Goal: Task Accomplishment & Management: Complete application form

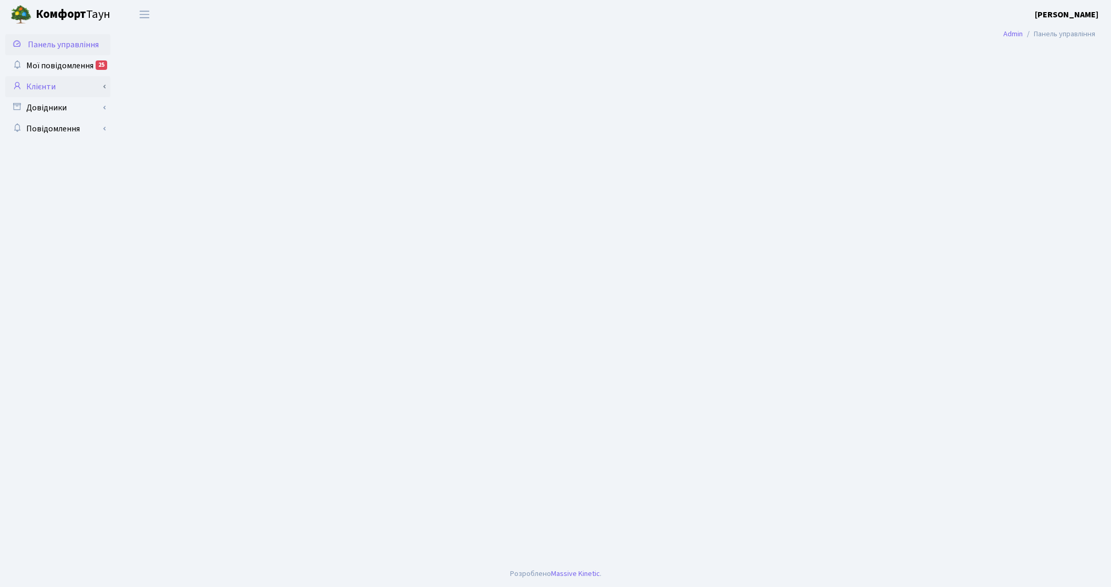
click at [66, 84] on link "Клієнти" at bounding box center [57, 86] width 105 height 21
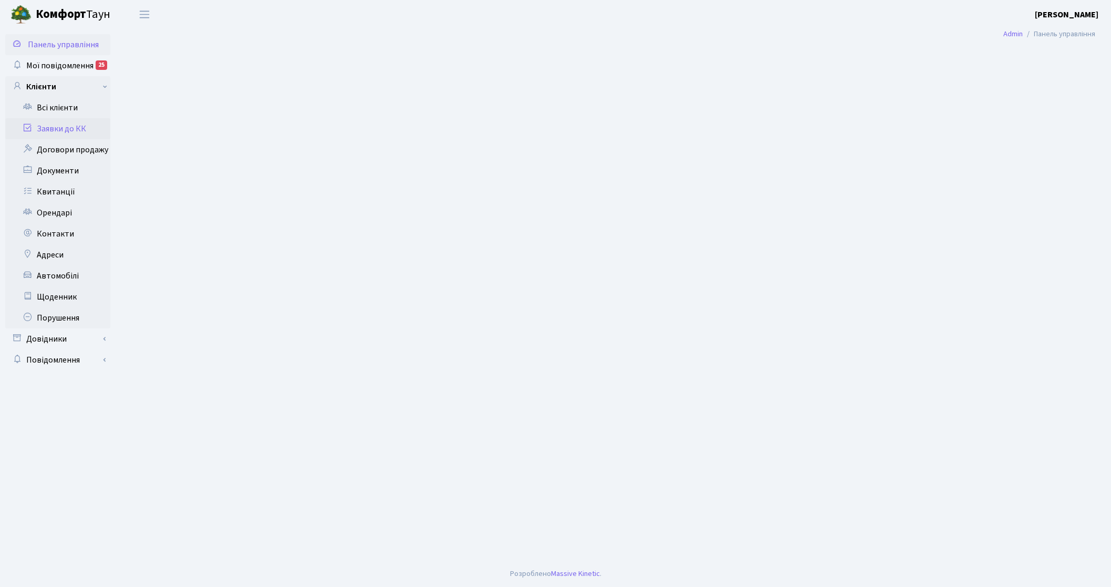
click at [69, 124] on link "Заявки до КК" at bounding box center [57, 128] width 105 height 21
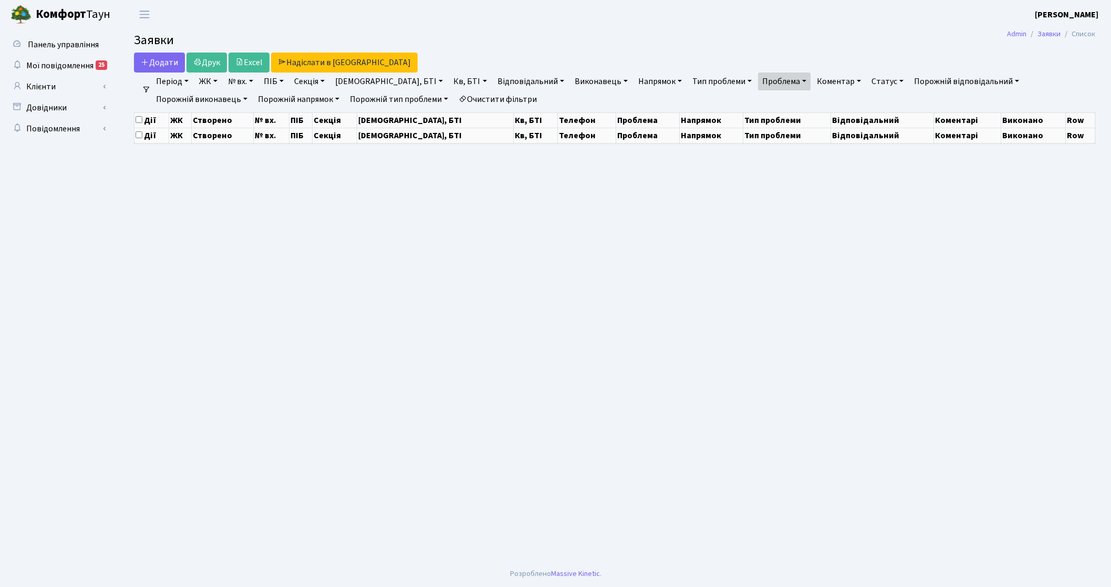
select select "25"
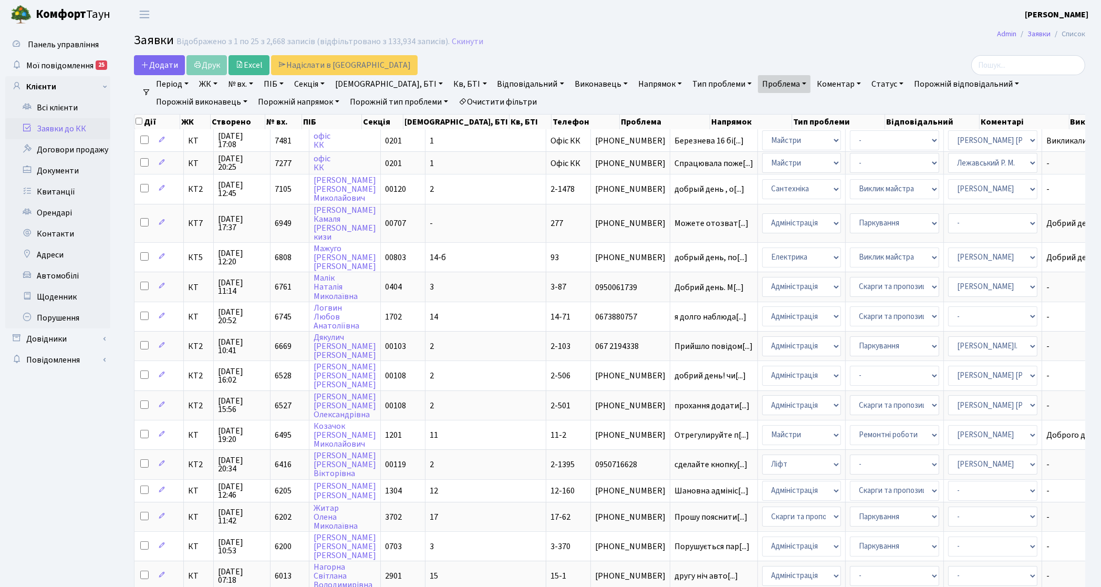
click at [449, 93] on link "Кв, БТІ" at bounding box center [469, 84] width 41 height 18
click at [458, 104] on icon at bounding box center [462, 101] width 8 height 8
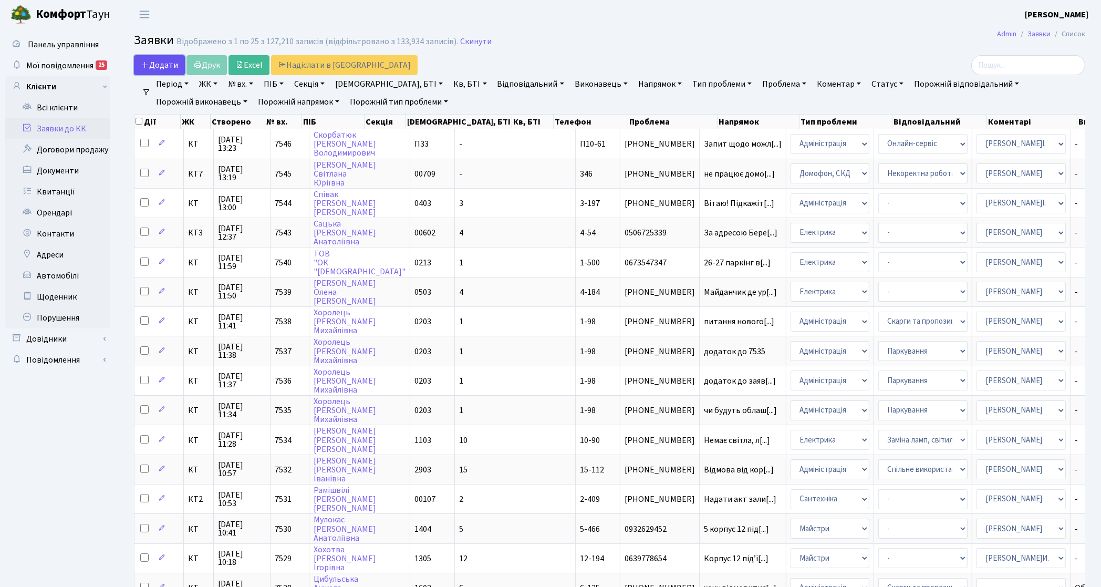
click at [168, 74] on link "Додати" at bounding box center [159, 65] width 51 height 20
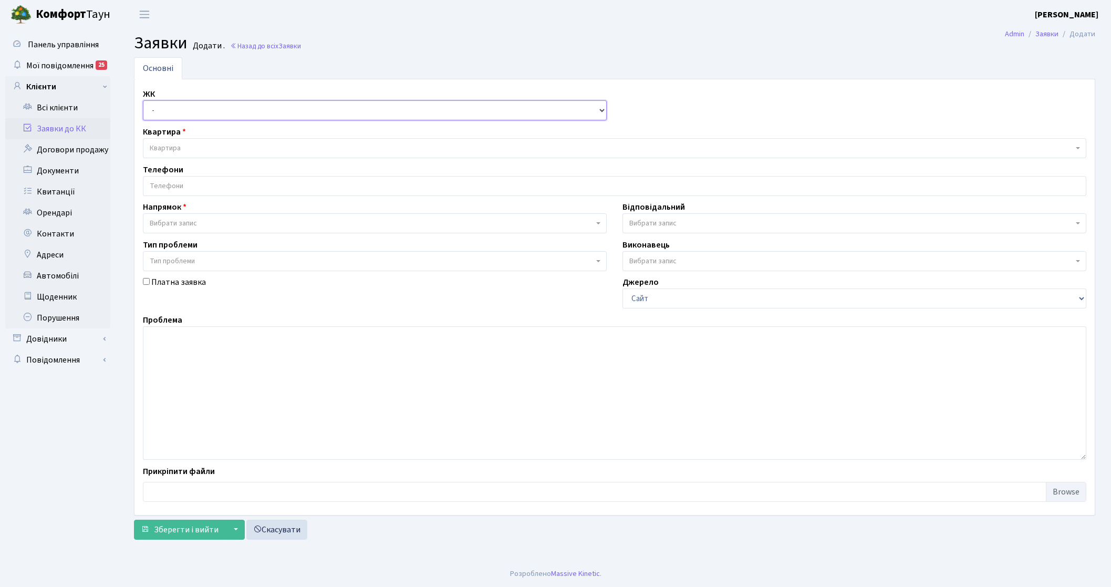
click at [174, 114] on select "- КТ, вул. Регенераторна, 4 КТ2, просп. [STREET_ADDRESS] [STREET_ADDRESS] [PERS…" at bounding box center [375, 110] width 464 height 20
select select "295"
click at [143, 101] on select "- КТ, вул. Регенераторна, 4 КТ2, просп. Соборності, 17 КТ3, вул. Березнева, 16 …" at bounding box center [375, 110] width 464 height 20
select select
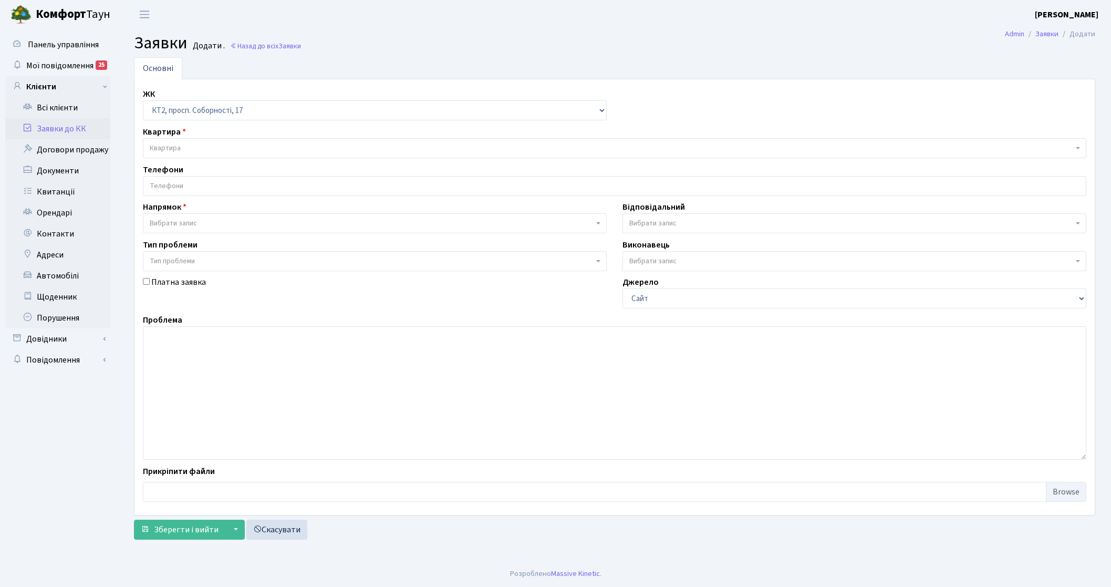
click at [196, 140] on span "Квартира" at bounding box center [614, 148] width 943 height 20
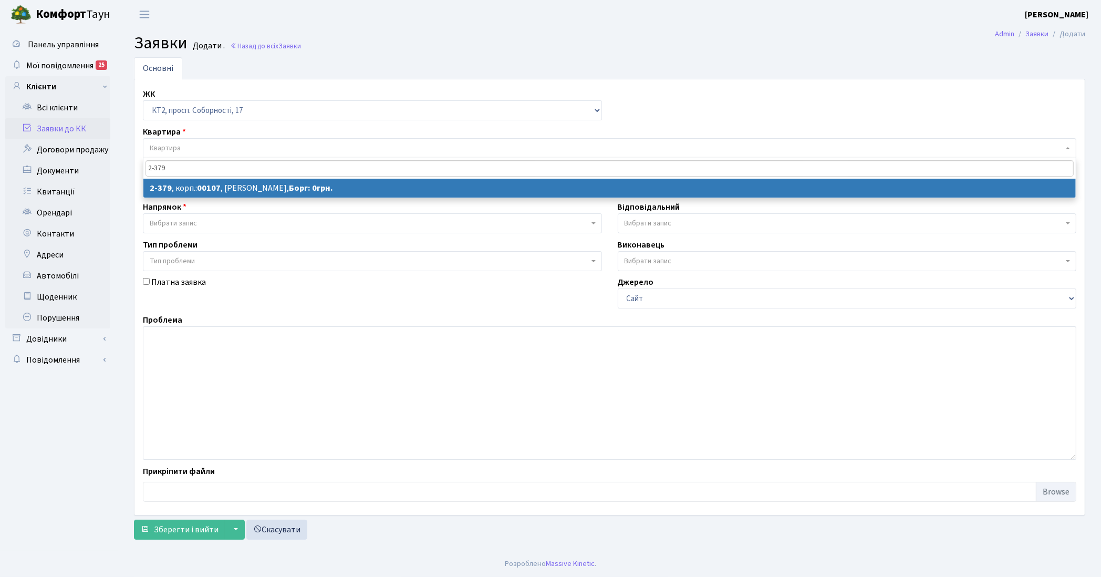
type input "2-379"
select select
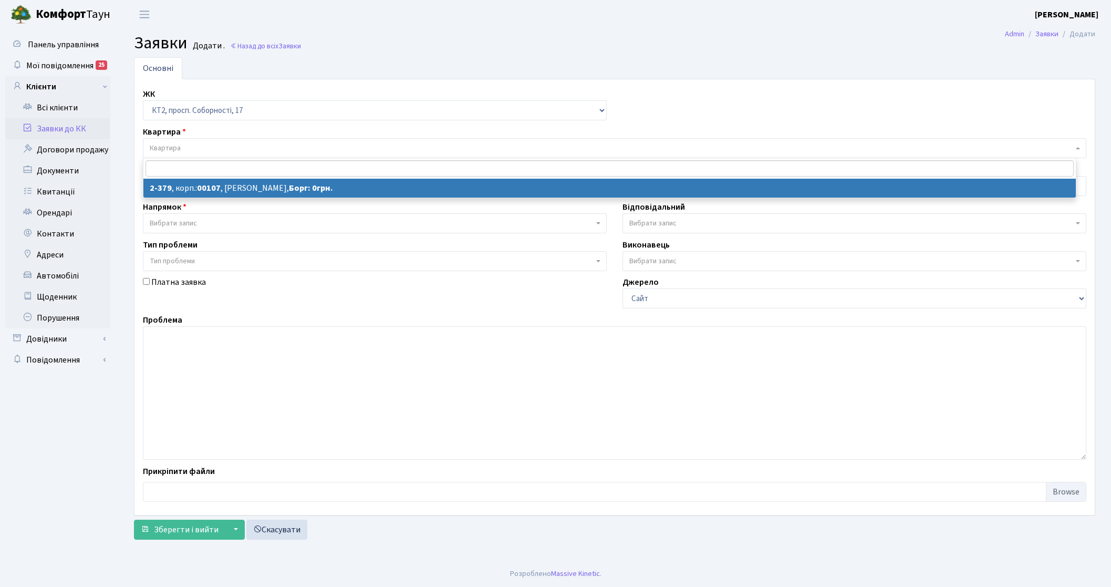
select select "15435"
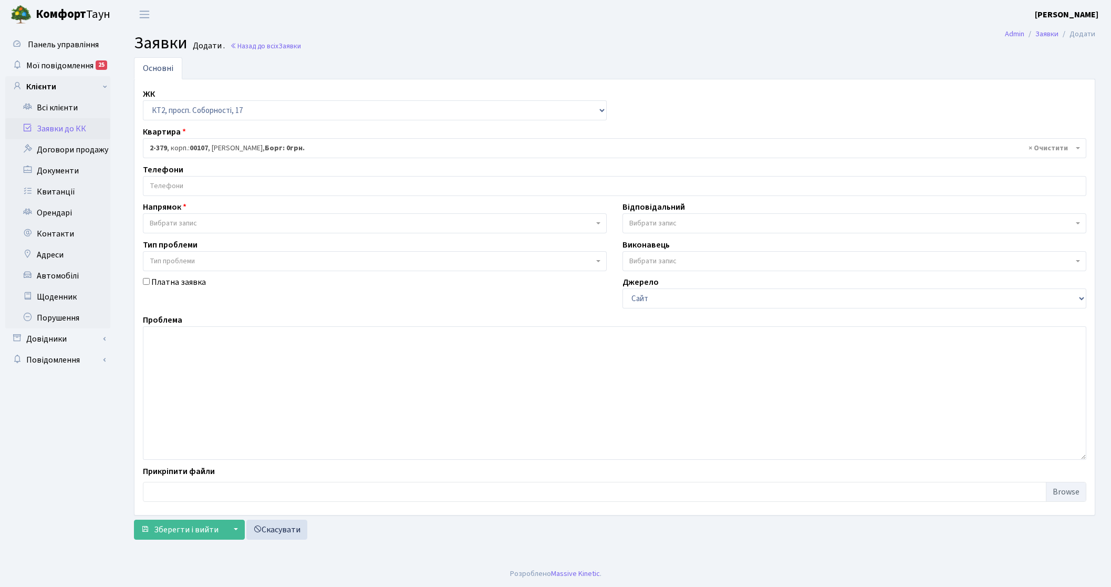
click at [222, 189] on input "search" at bounding box center [614, 185] width 942 height 19
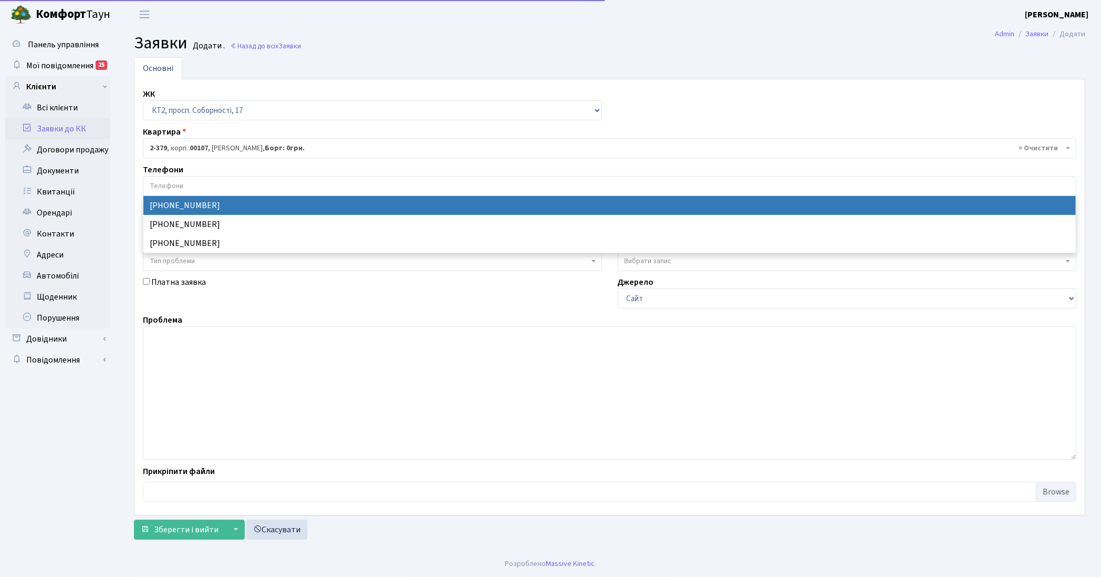
select select "87562"
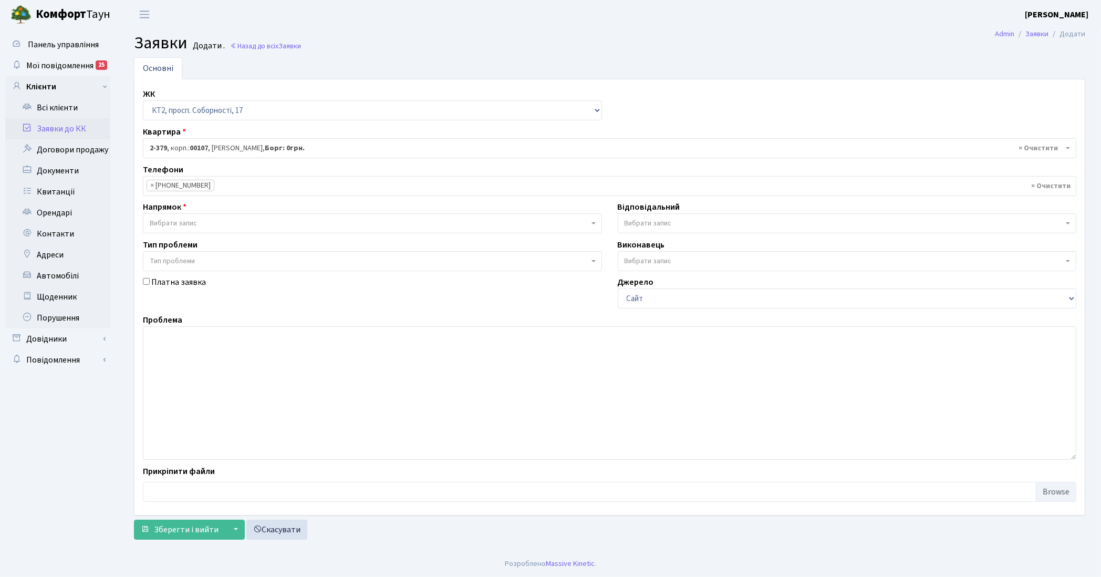
click at [222, 219] on span "Вибрати запис" at bounding box center [369, 223] width 439 height 11
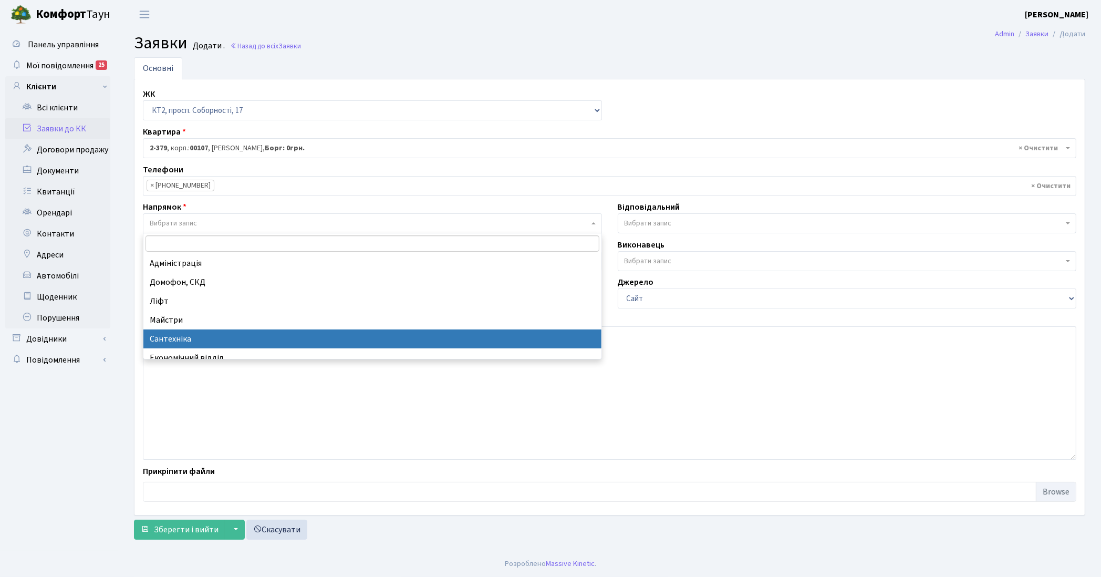
select select "2"
select select
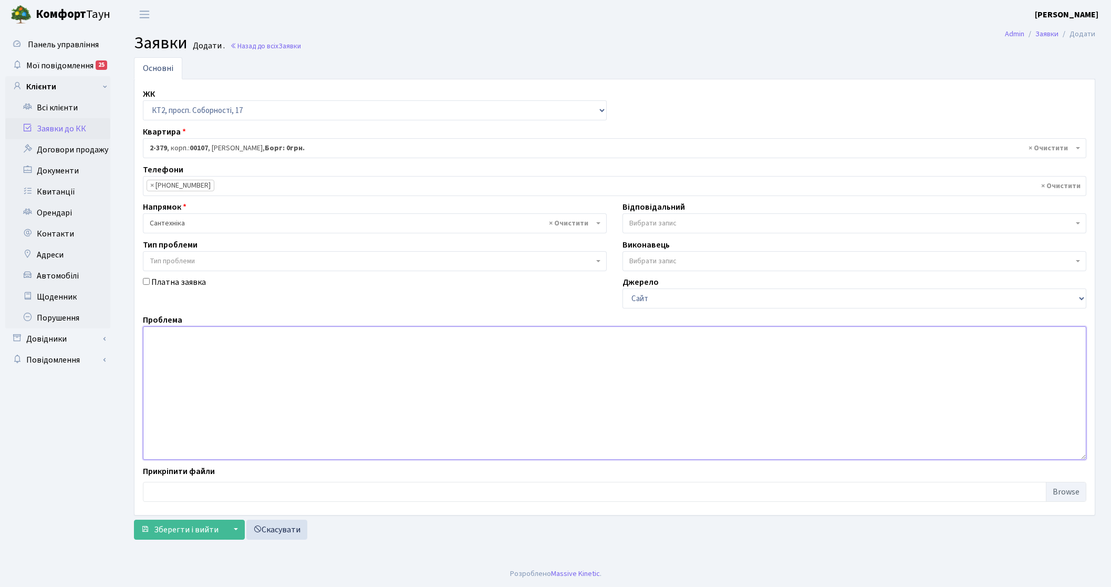
click at [237, 390] on textarea at bounding box center [614, 392] width 943 height 133
type textarea "між 7,8 сек тече вода в підвал"
click at [641, 226] on span "Вибрати запис" at bounding box center [652, 223] width 47 height 11
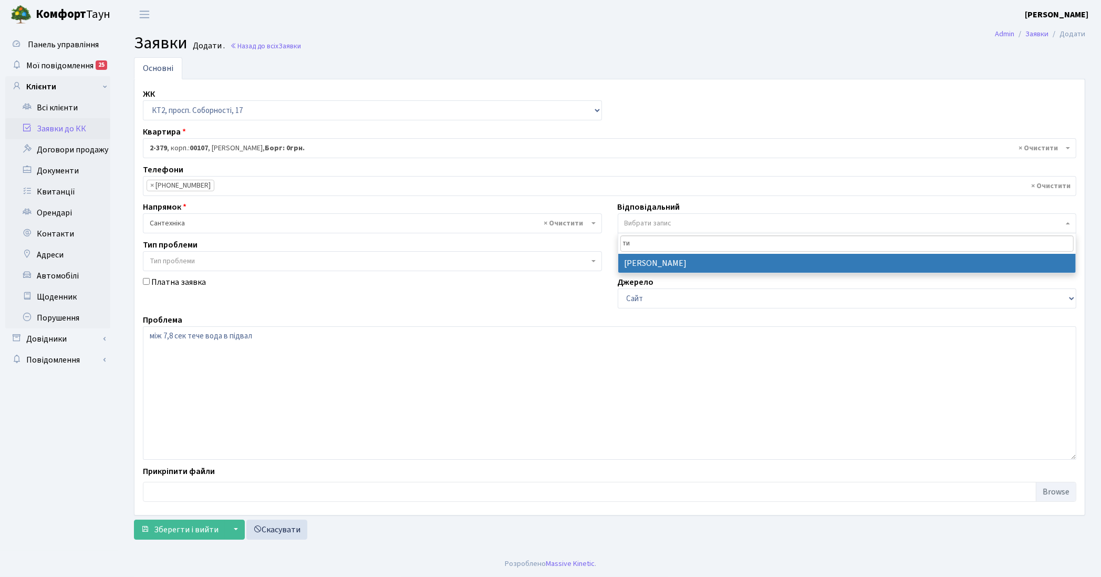
type input "ти"
select select "67"
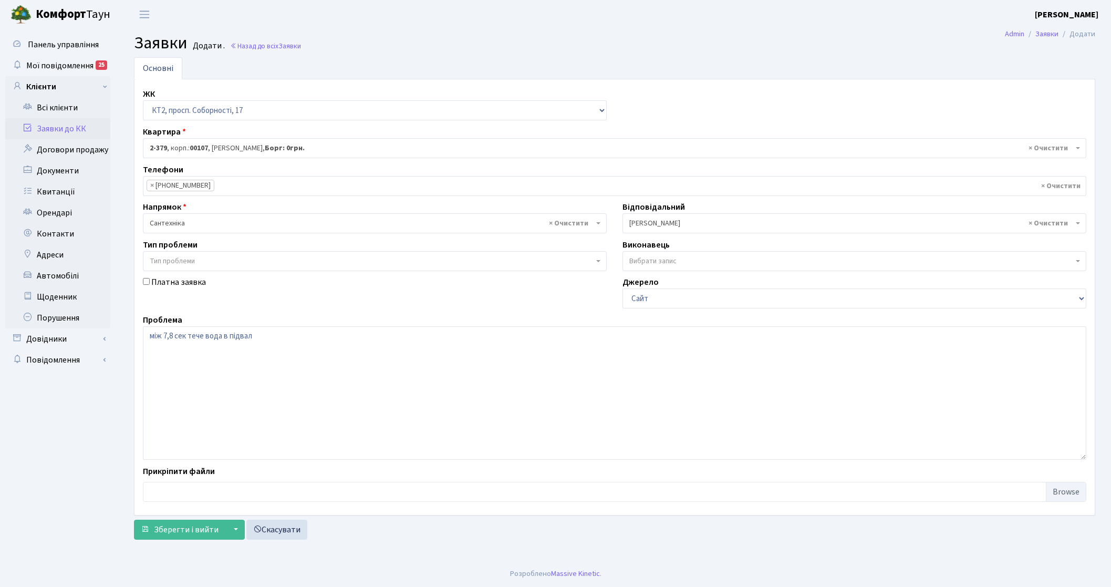
click at [201, 541] on div "Основні ЖК - КТ, вул. Регенераторна, 4 КТ2, просп. Соборності, 17 КТ3, вул. Бер…" at bounding box center [614, 300] width 977 height 487
click at [212, 524] on span "Зберегти і вийти" at bounding box center [186, 530] width 65 height 12
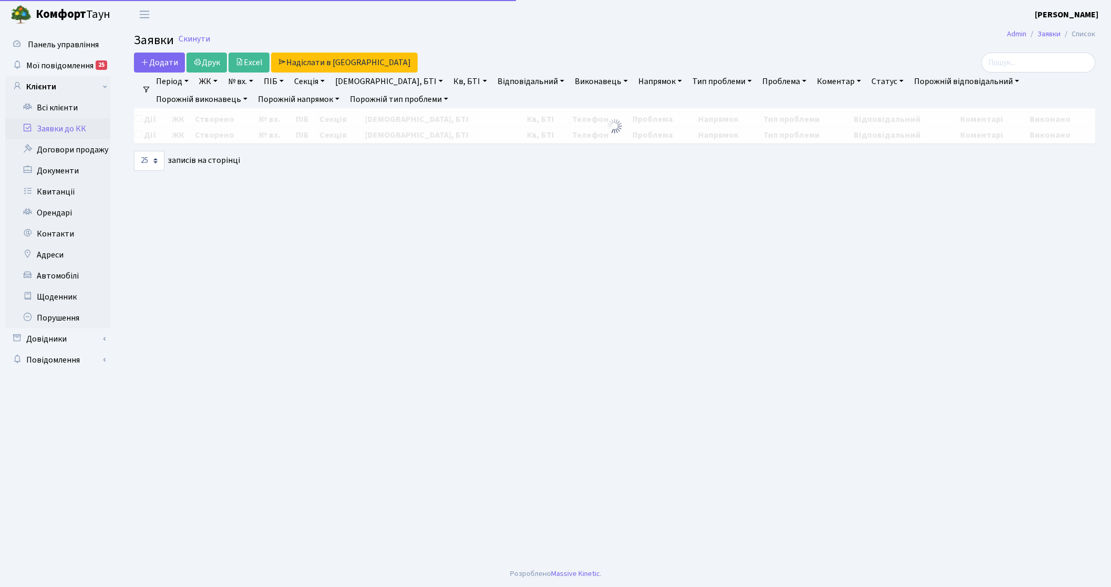
select select "25"
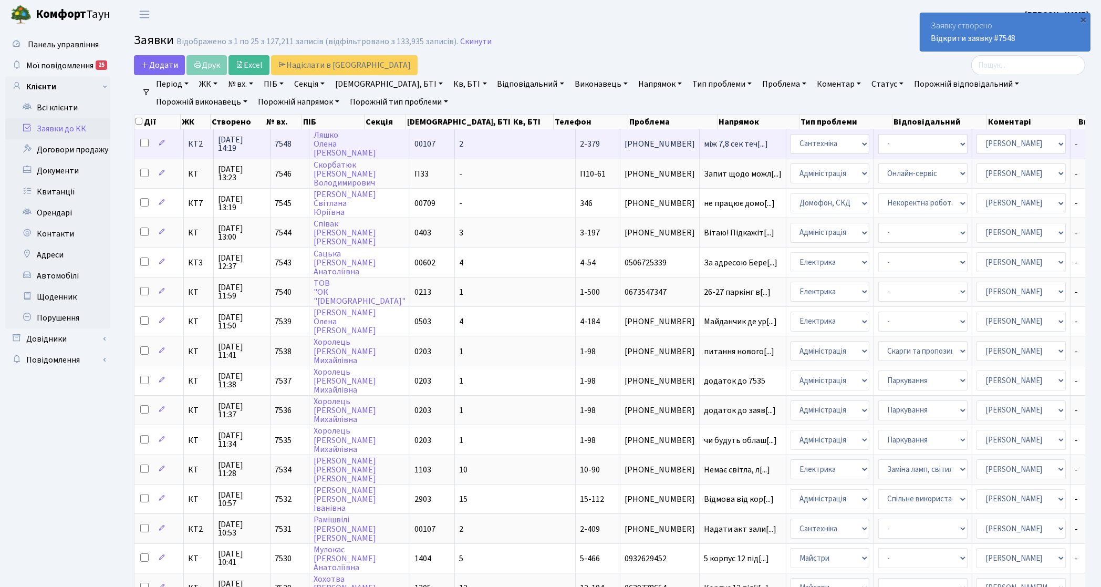
click at [200, 144] on span "КТ2" at bounding box center [198, 144] width 21 height 8
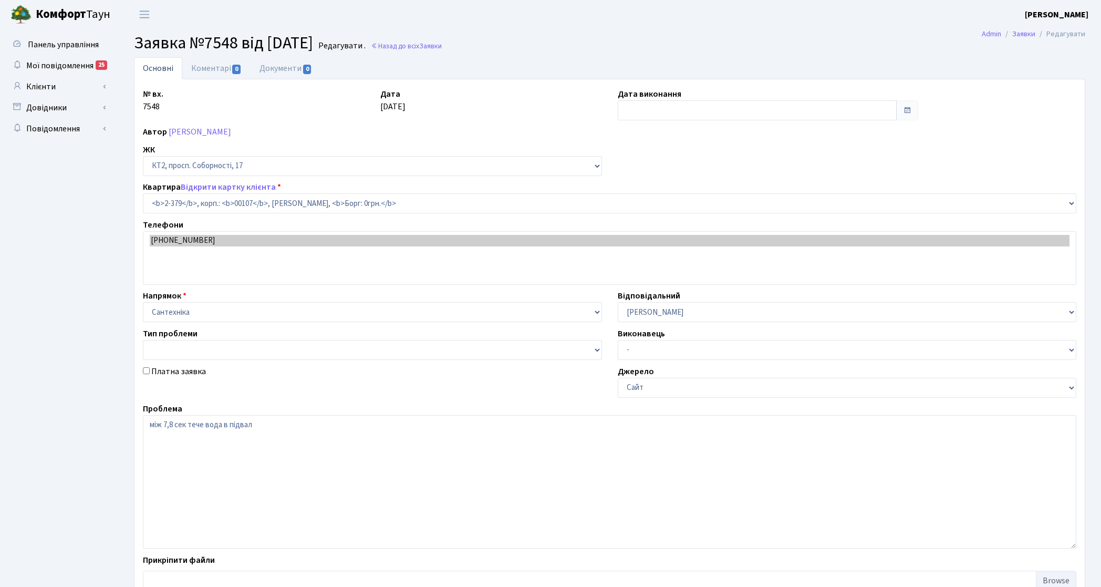
select select "15435"
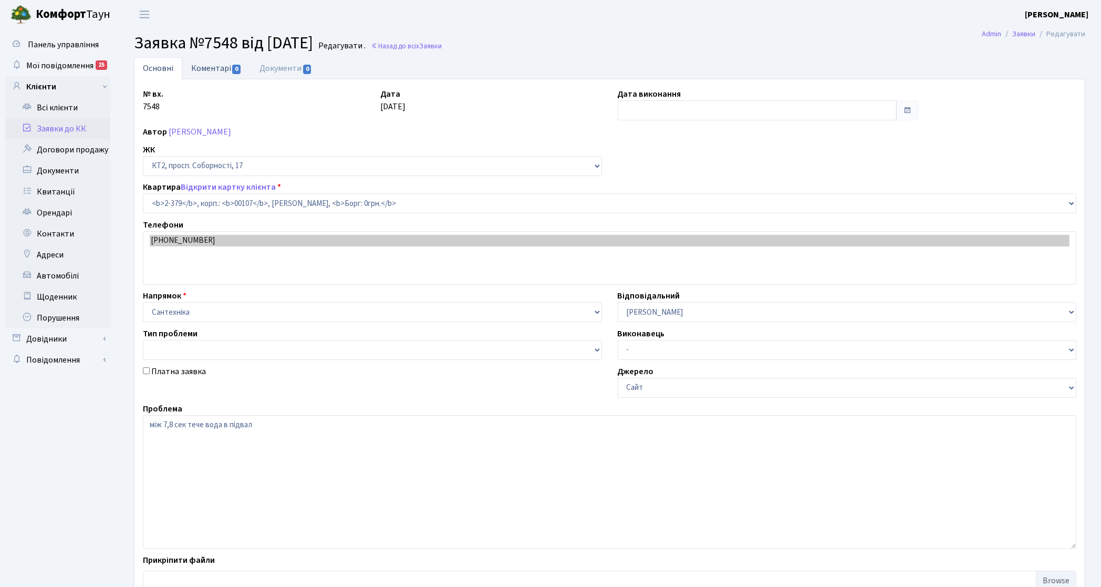
click at [206, 69] on link "Коментарі 0" at bounding box center [216, 68] width 68 height 22
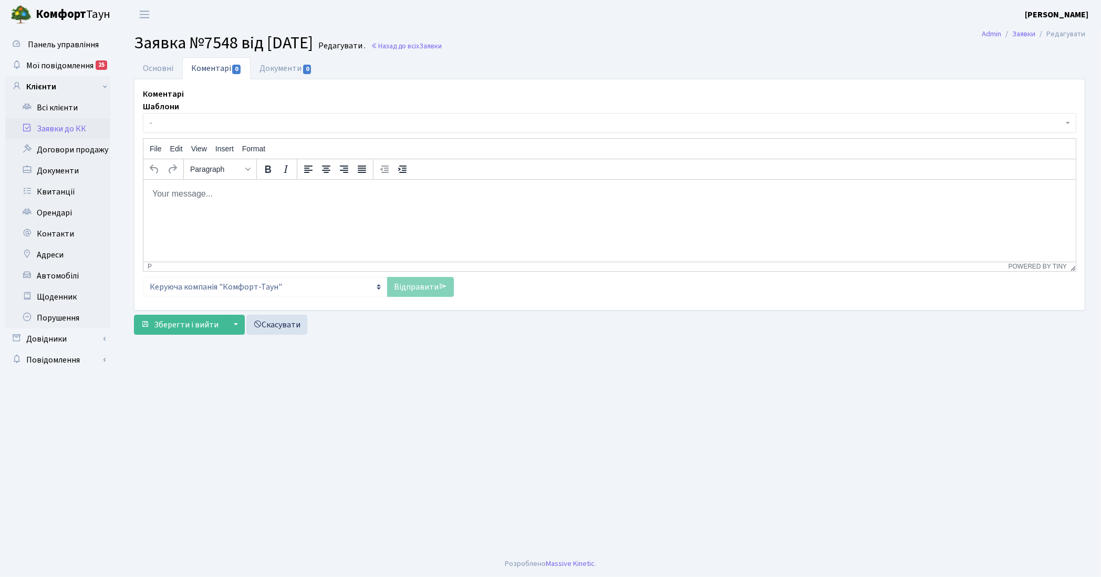
click at [208, 121] on span "-" at bounding box center [606, 123] width 913 height 11
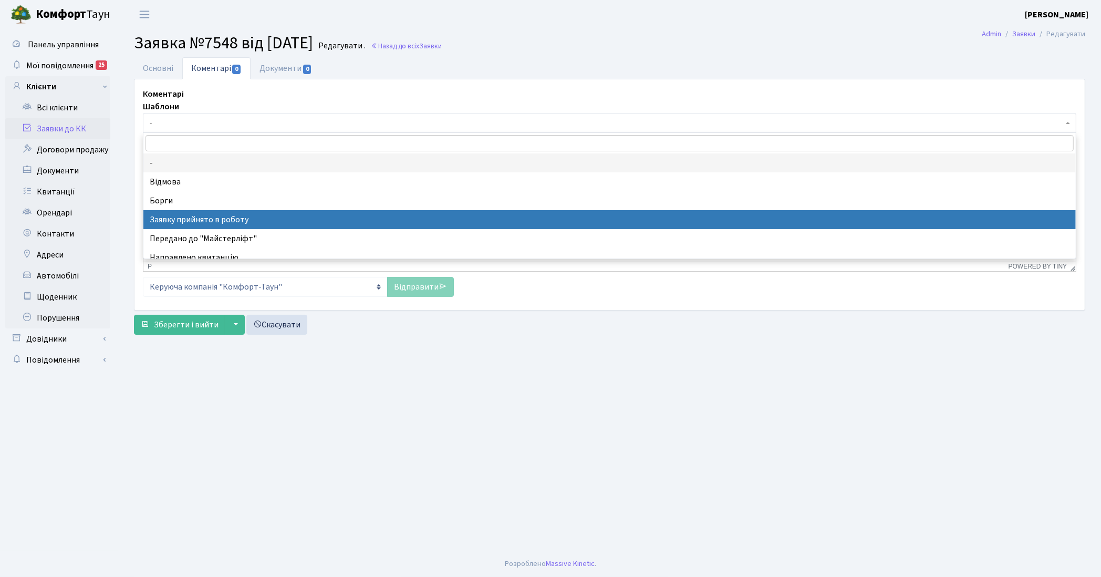
drag, startPoint x: 239, startPoint y: 221, endPoint x: 127, endPoint y: 54, distance: 201.3
select select "7"
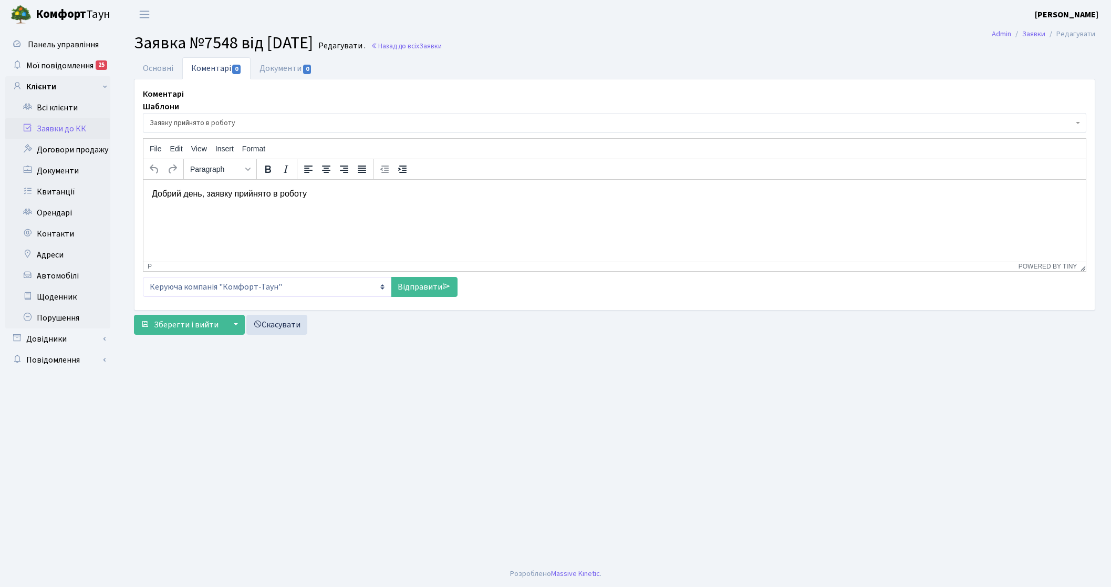
click at [390, 286] on select "Керуюча компанія "Комфорт-Таун" ЖК «Svitlo Park» ЖК «White Lines» ЖК «Діброва П…" at bounding box center [267, 287] width 248 height 20
click at [421, 287] on link "Відправити" at bounding box center [424, 287] width 67 height 20
select select
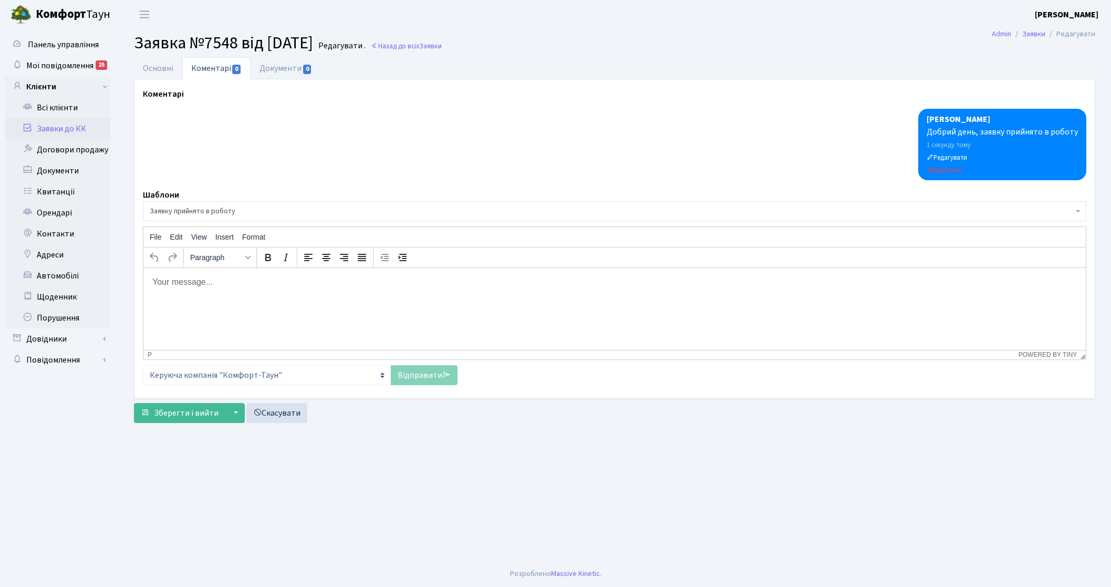
click at [384, 296] on html at bounding box center [614, 281] width 942 height 28
click at [423, 372] on link "Відправити" at bounding box center [424, 375] width 67 height 20
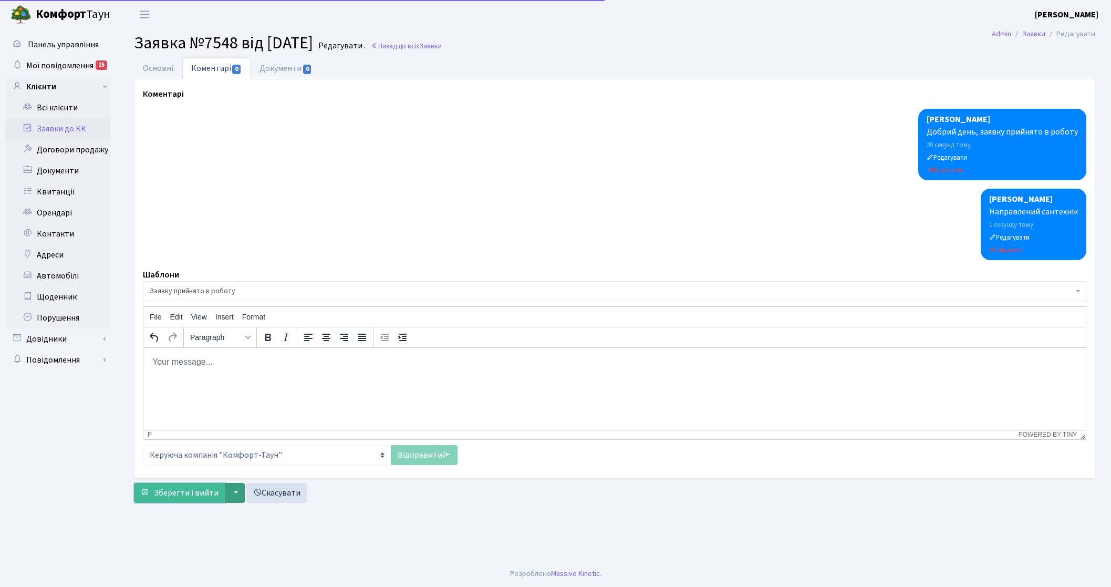
drag, startPoint x: 203, startPoint y: 493, endPoint x: 224, endPoint y: 491, distance: 20.5
click at [204, 493] on span "Зберегти і вийти" at bounding box center [186, 493] width 65 height 12
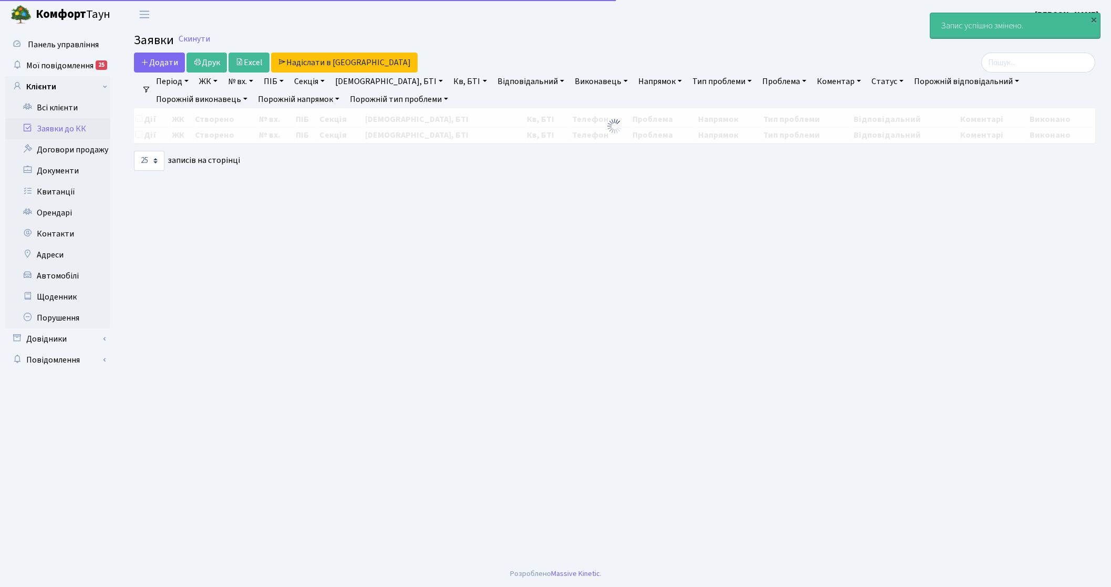
select select "25"
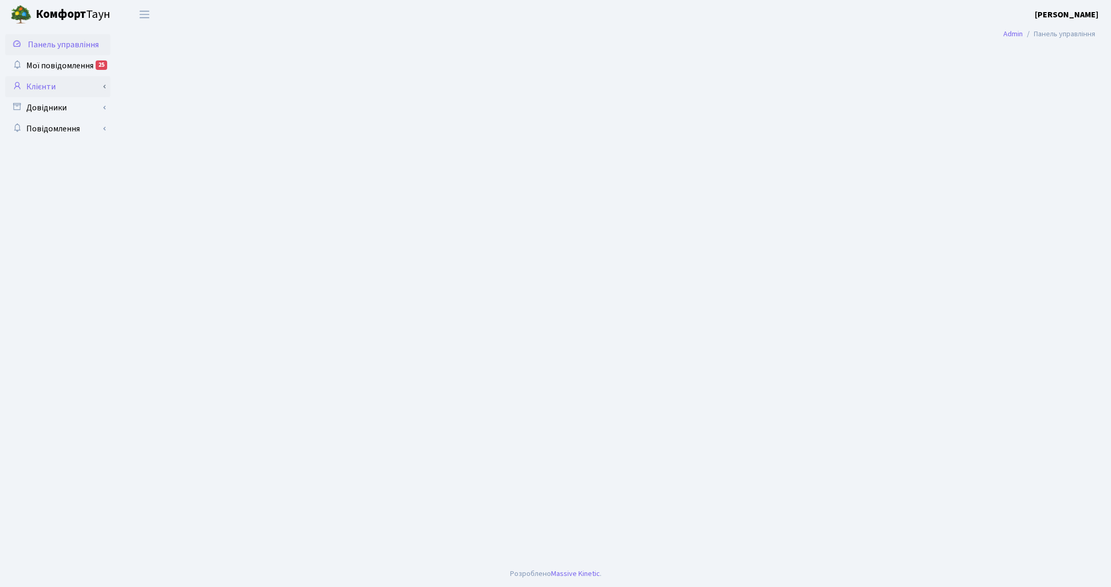
click at [74, 88] on link "Клієнти" at bounding box center [57, 86] width 105 height 21
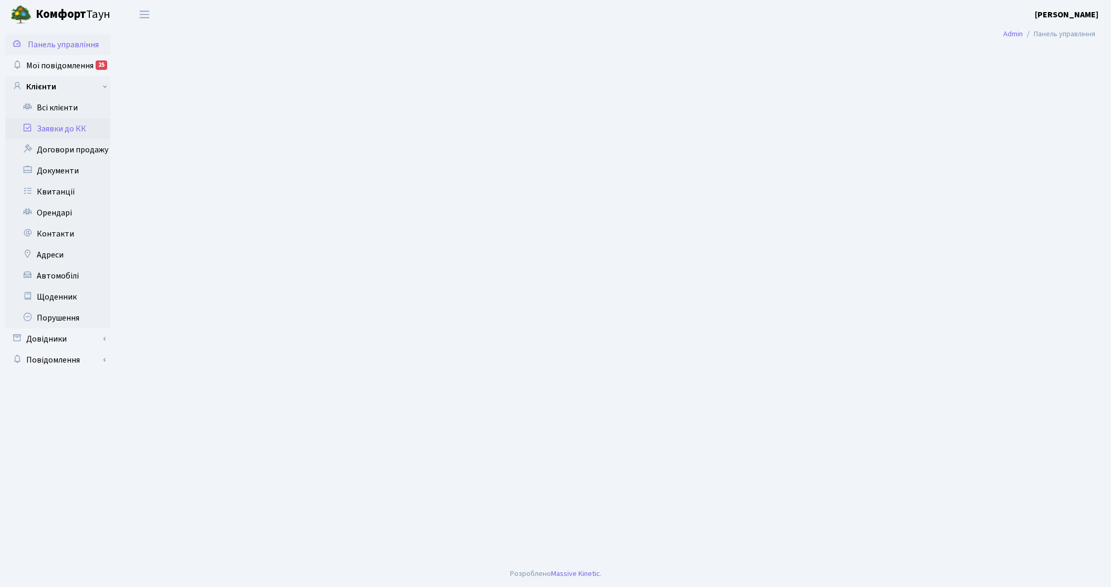
click at [71, 126] on link "Заявки до КК" at bounding box center [57, 128] width 105 height 21
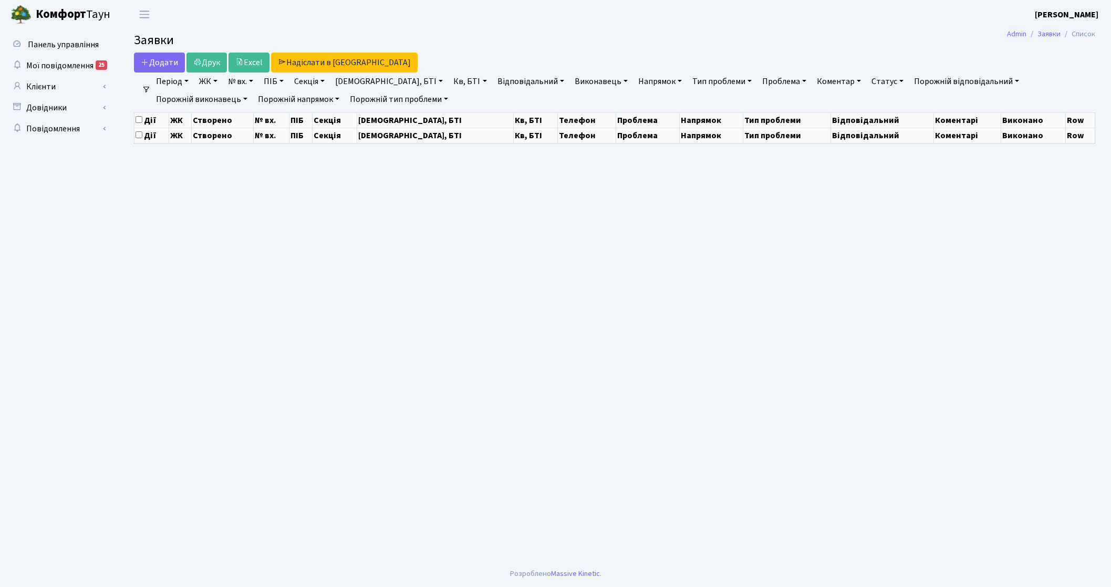
select select "25"
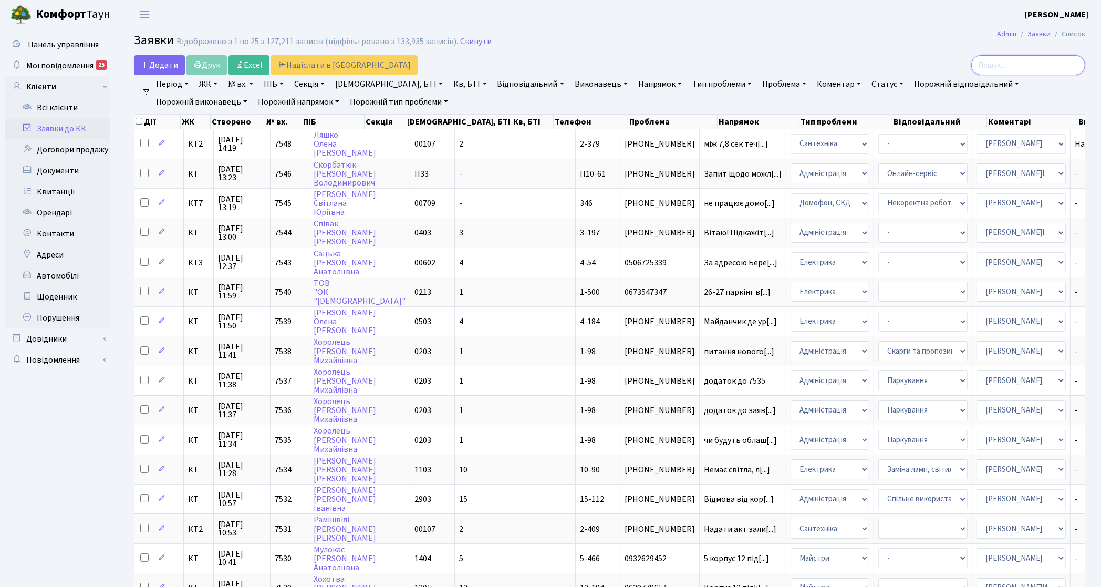
click at [1012, 64] on input "search" at bounding box center [1028, 65] width 114 height 20
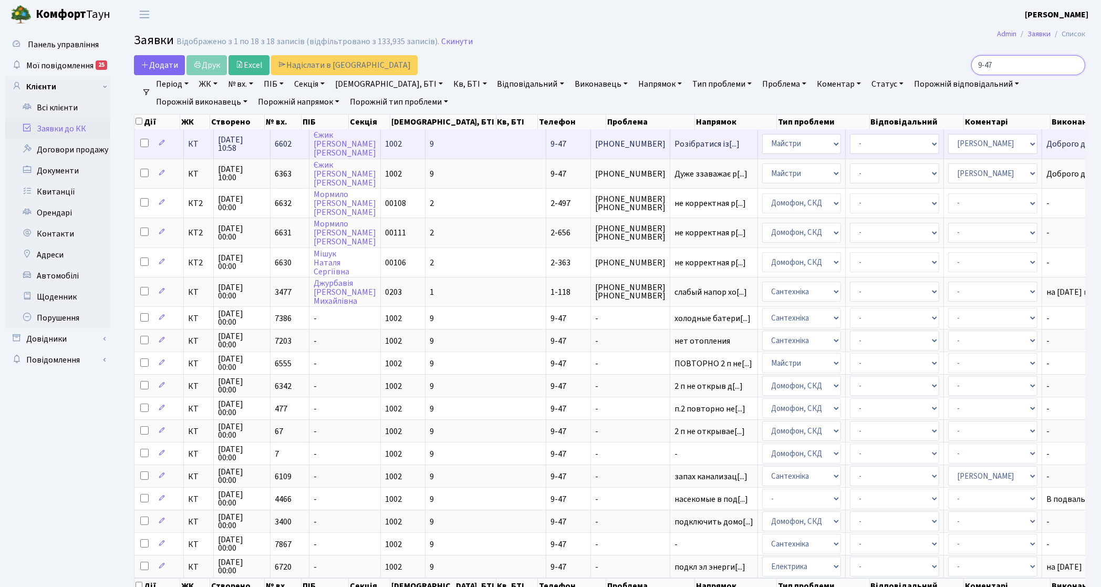
type input "9-47"
click at [240, 147] on span "04.08.2025 10:58" at bounding box center [242, 143] width 48 height 17
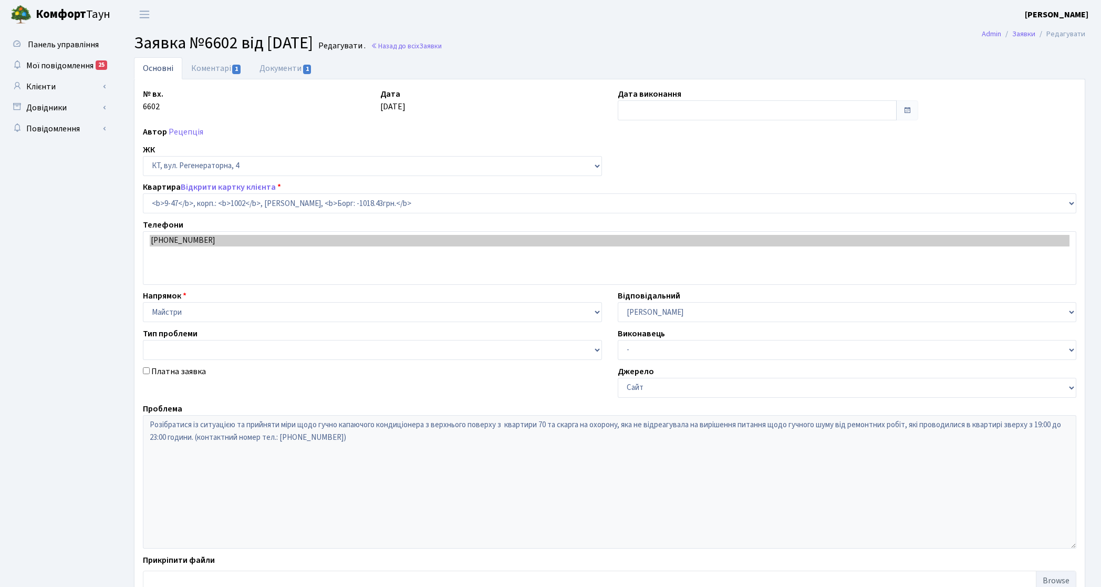
select select "6501"
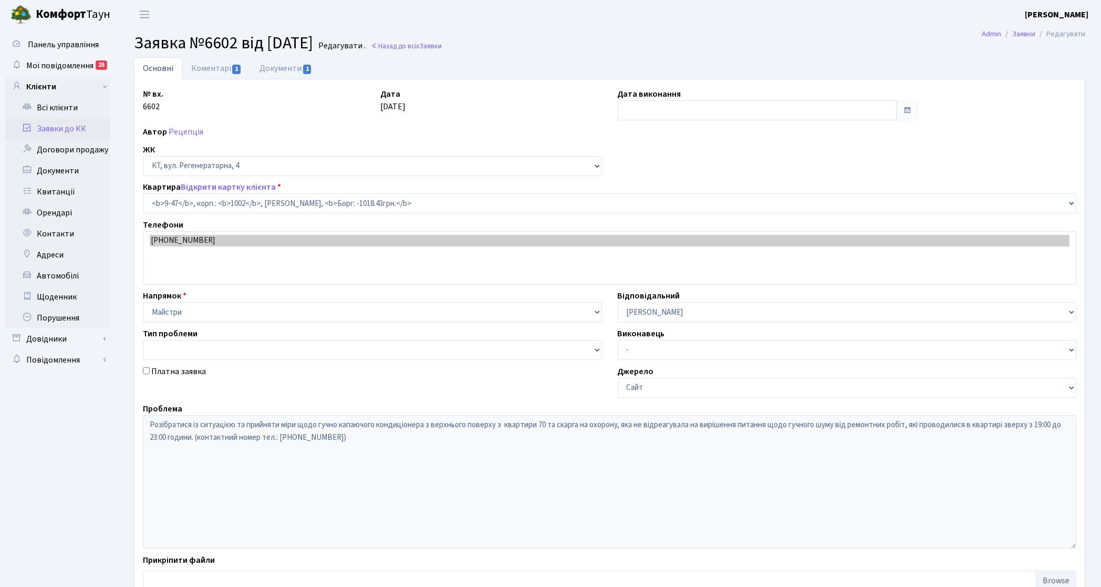
type input "[DATE]"
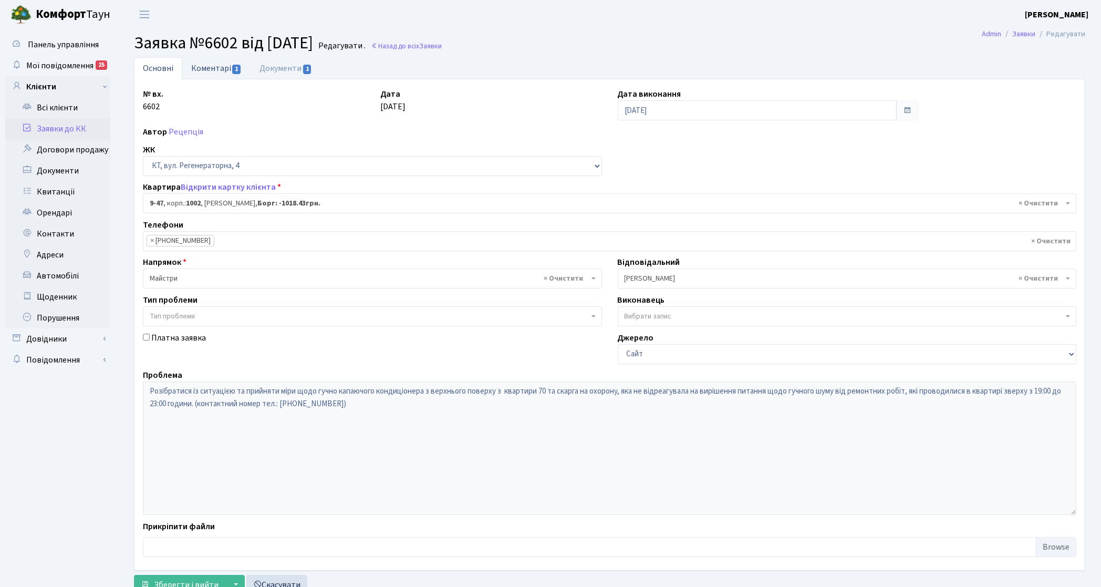
click at [221, 69] on link "Коментарі 1" at bounding box center [216, 68] width 68 height 22
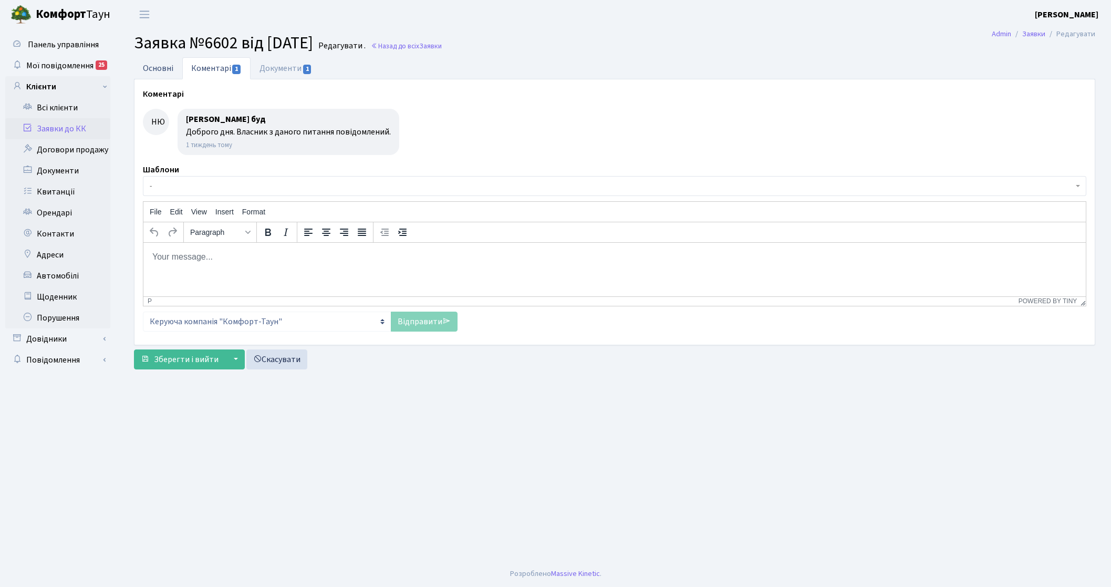
click at [159, 63] on link "Основні" at bounding box center [158, 68] width 48 height 22
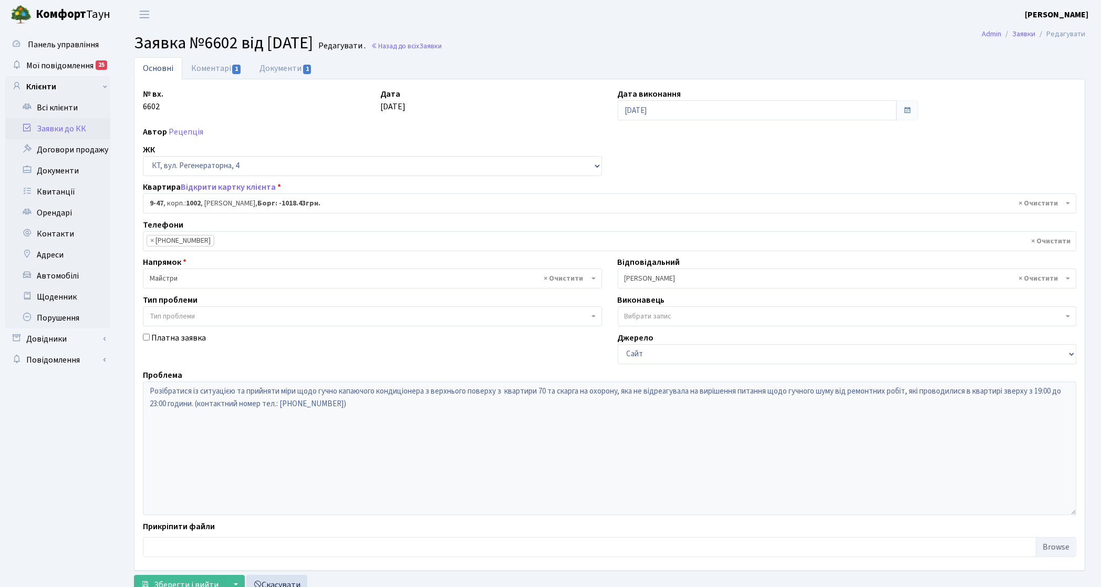
click at [201, 245] on li "× 066-603-71-35" at bounding box center [181, 241] width 68 height 12
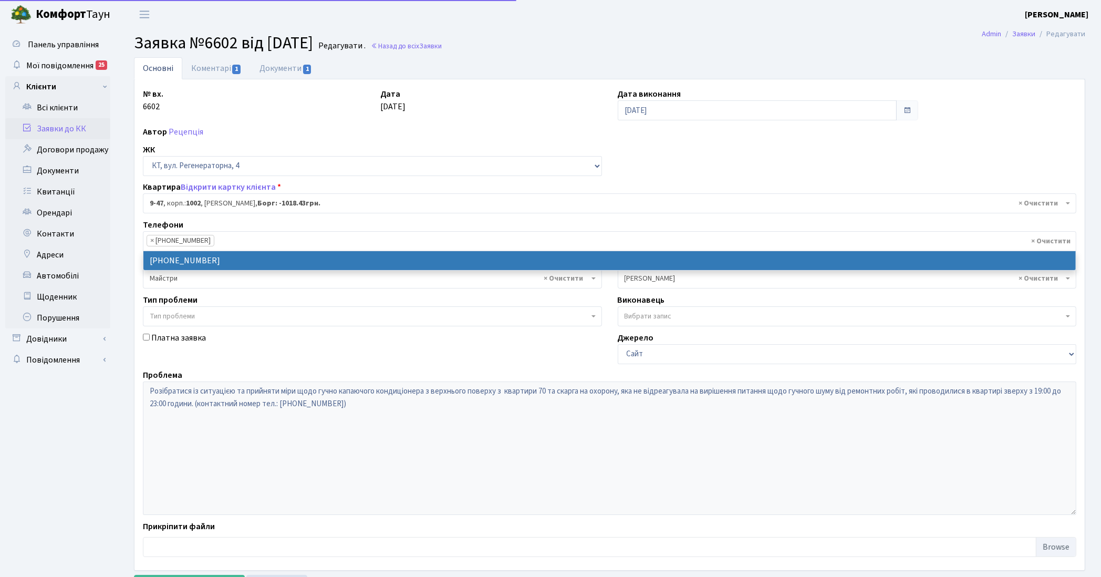
click at [197, 240] on li "× 066-603-71-35" at bounding box center [181, 241] width 68 height 12
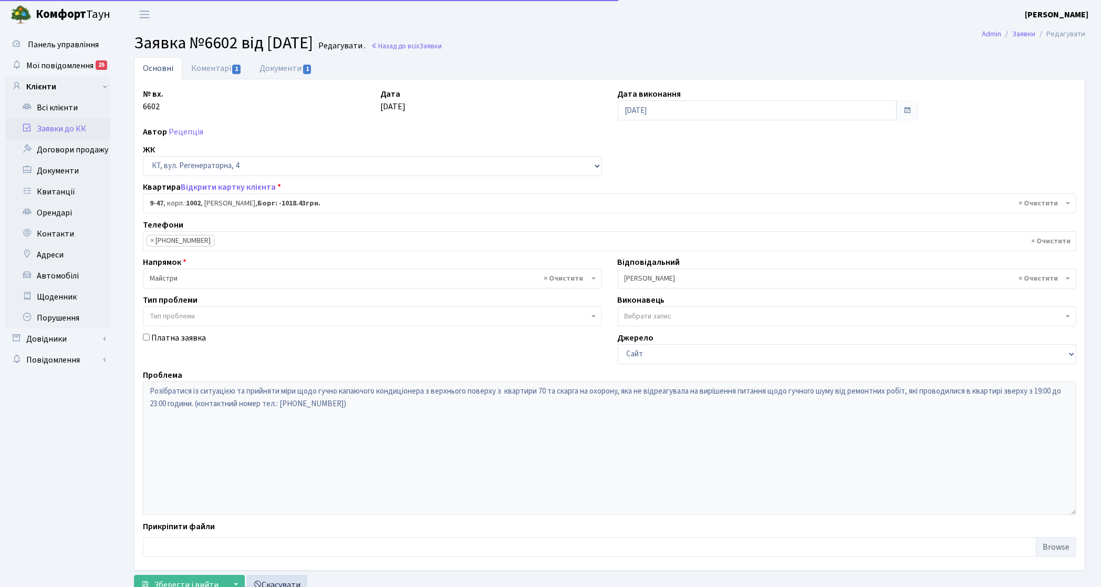
click at [197, 240] on li "× 066-603-71-35" at bounding box center [181, 241] width 68 height 12
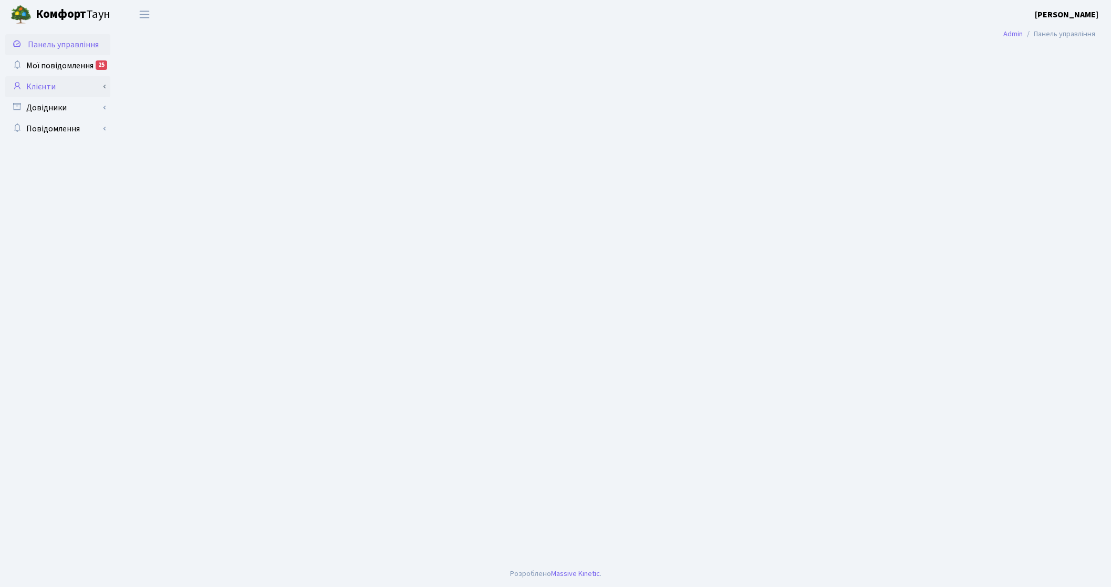
click at [66, 88] on link "Клієнти" at bounding box center [57, 86] width 105 height 21
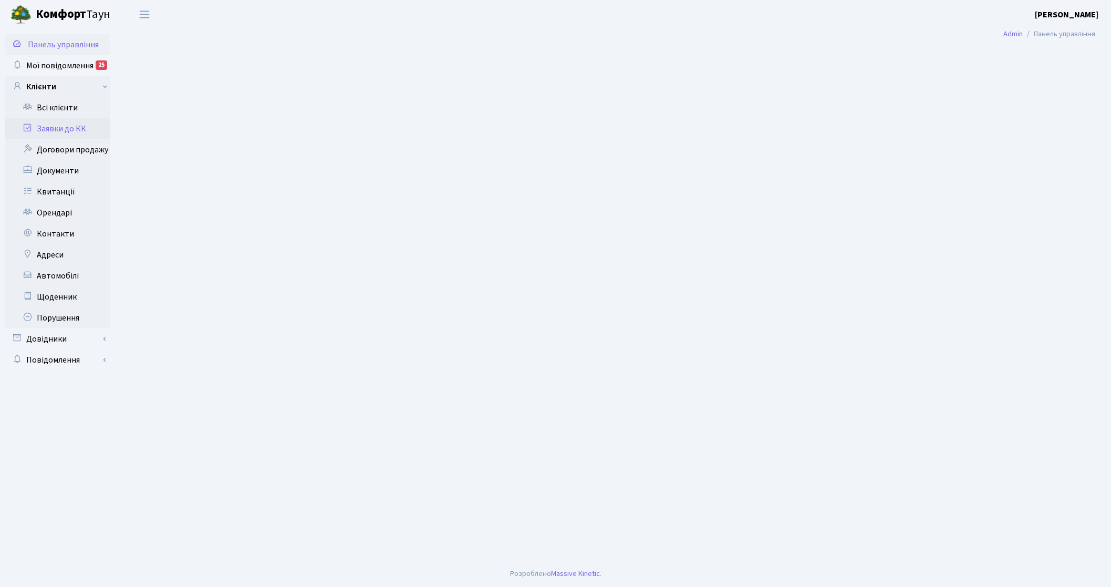
click at [88, 130] on link "Заявки до КК" at bounding box center [57, 128] width 105 height 21
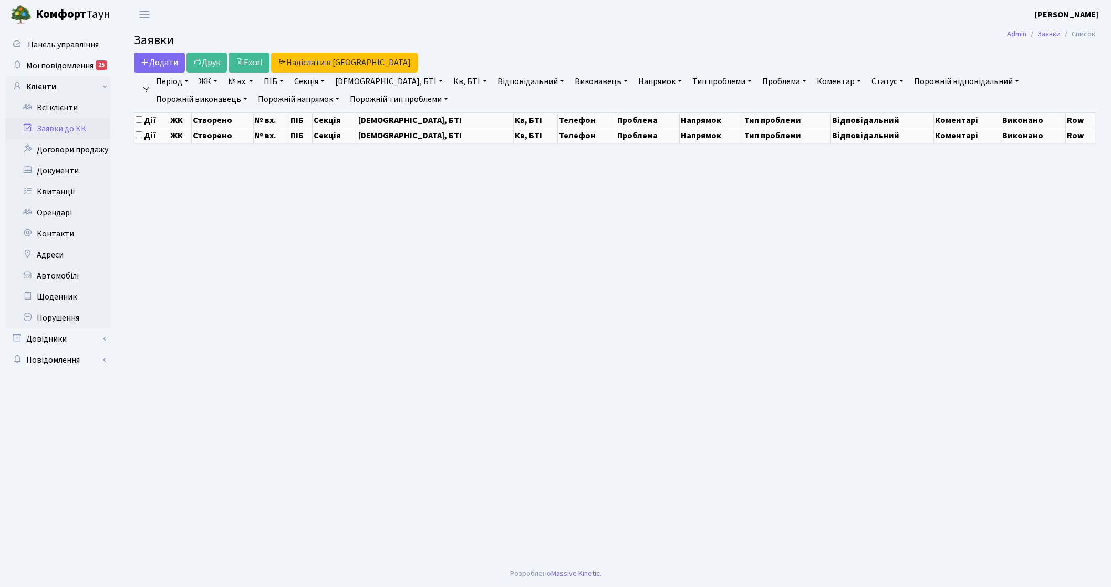
select select "25"
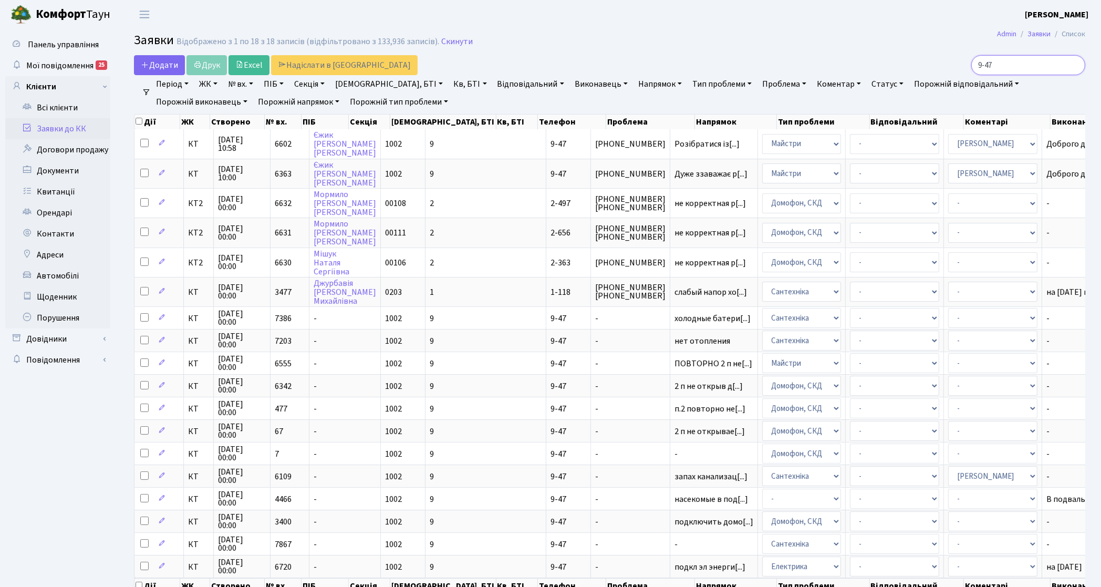
click at [1075, 66] on input "9-47" at bounding box center [1028, 65] width 114 height 20
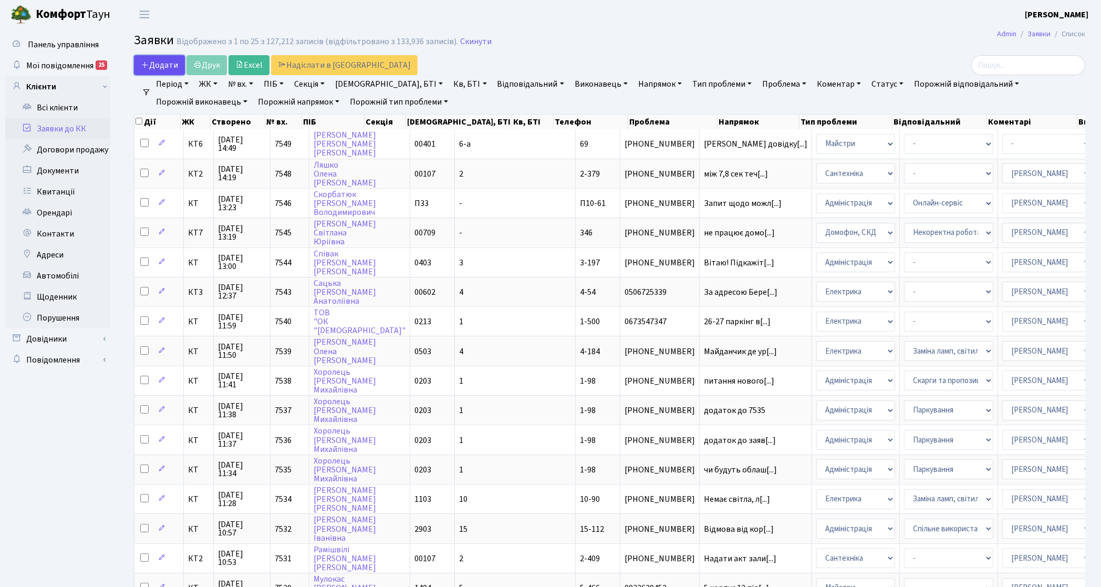
click at [164, 68] on span "Додати" at bounding box center [159, 65] width 37 height 12
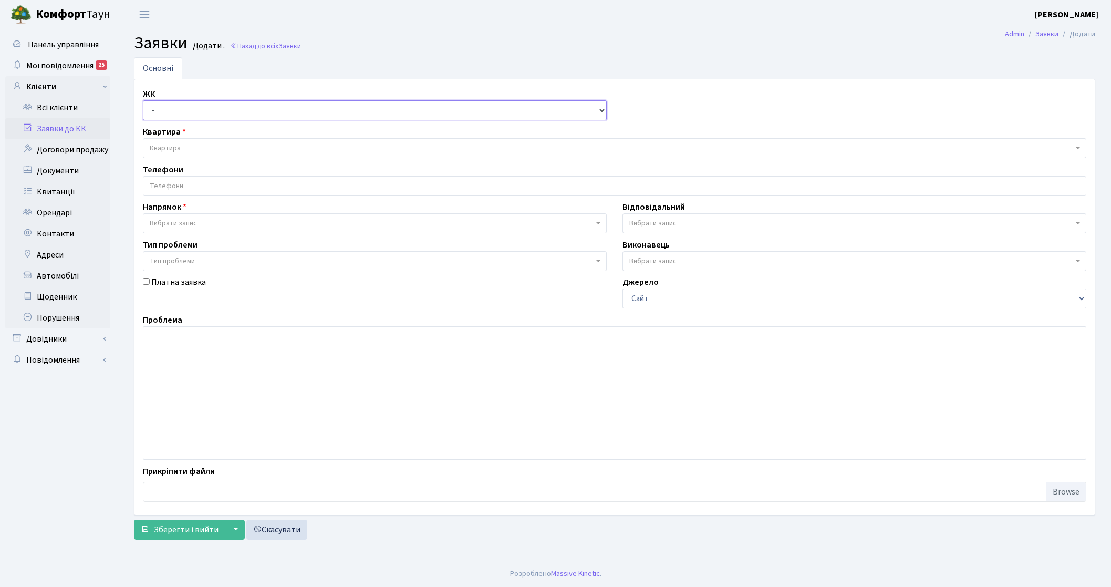
drag, startPoint x: 0, startPoint y: 0, endPoint x: 169, endPoint y: 116, distance: 205.1
click at [169, 116] on select "- КТ, вул. Регенераторна, 4 КТ2, просп. [STREET_ADDRESS] [STREET_ADDRESS] [PERS…" at bounding box center [375, 110] width 464 height 20
select select "295"
click at [143, 101] on select "- КТ, вул. Регенераторна, 4 КТ2, просп. [STREET_ADDRESS] [STREET_ADDRESS] [PERS…" at bounding box center [375, 110] width 464 height 20
select select
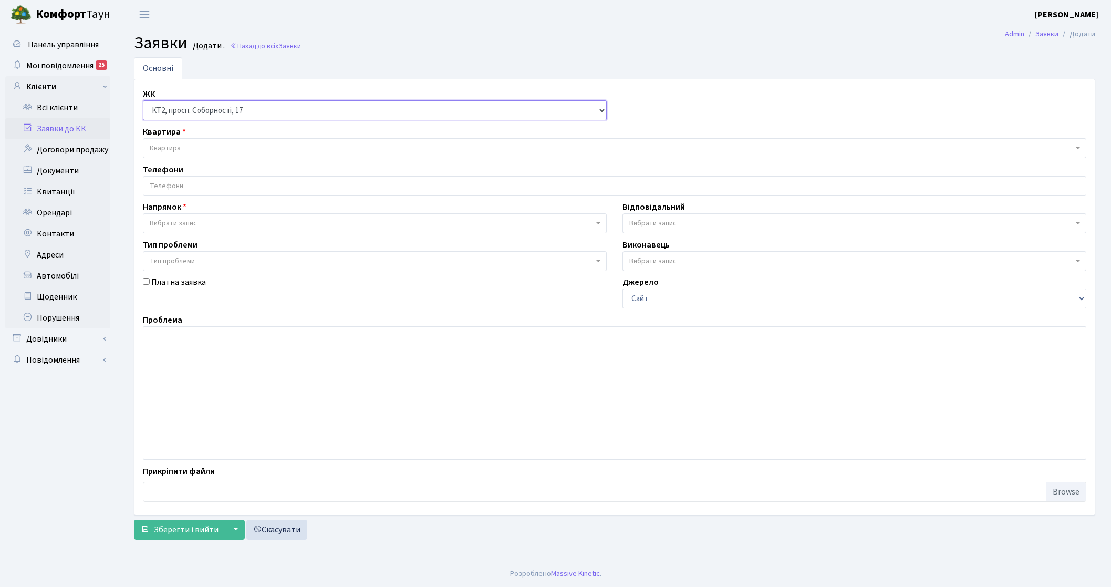
select select
click at [187, 147] on span "Квартира" at bounding box center [611, 148] width 923 height 11
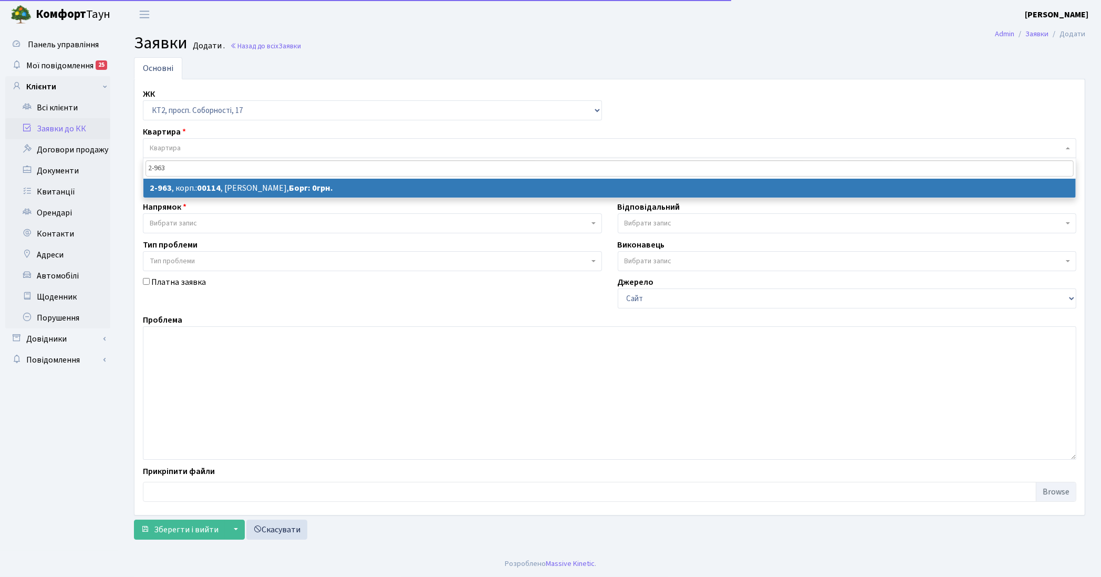
type input "2-963"
select select
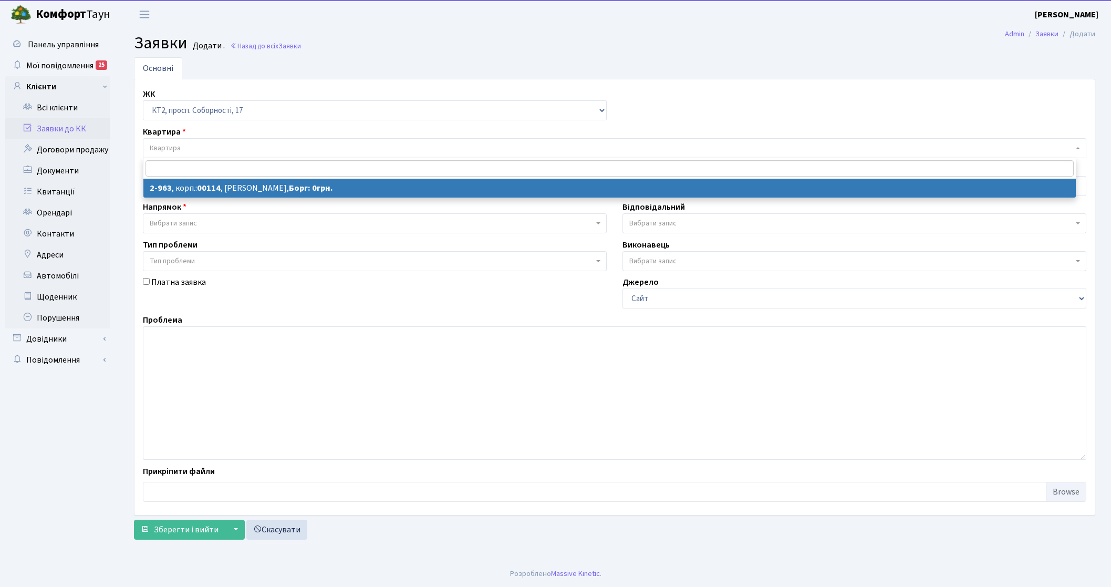
select select "16013"
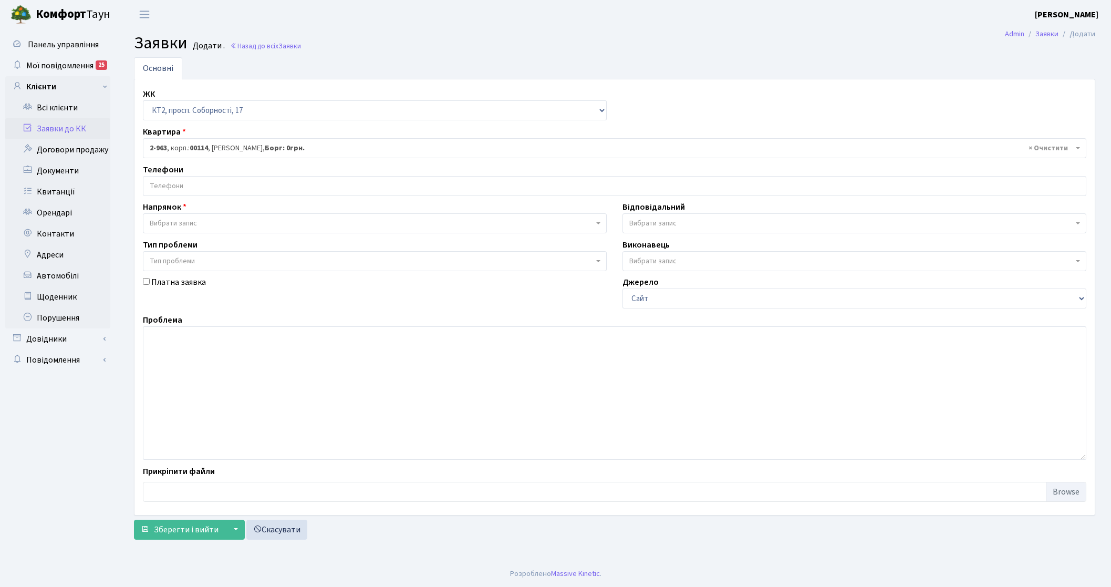
click at [244, 193] on input "search" at bounding box center [614, 185] width 942 height 19
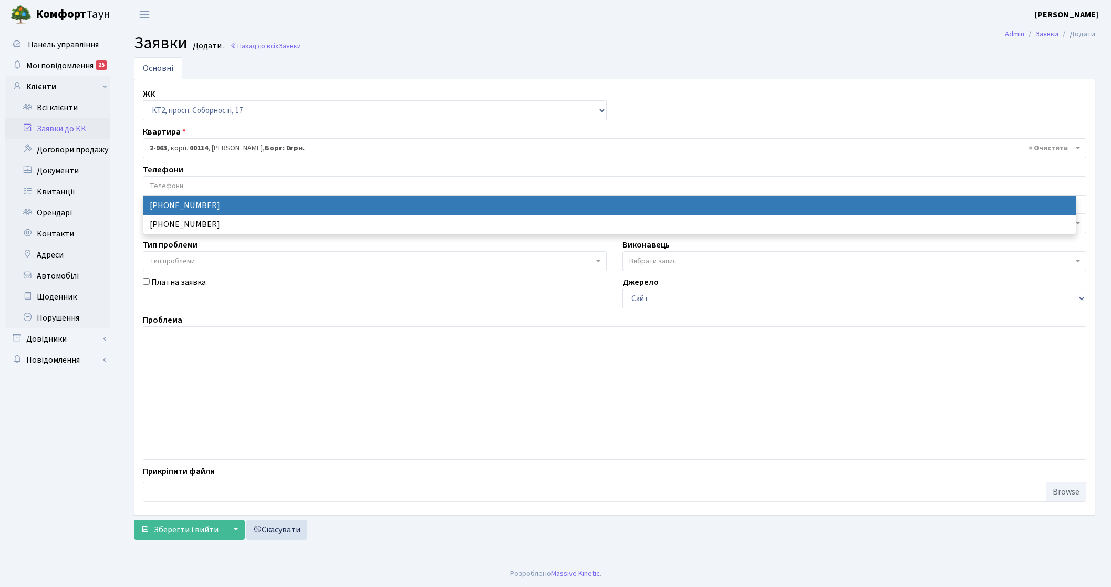
select select "31221"
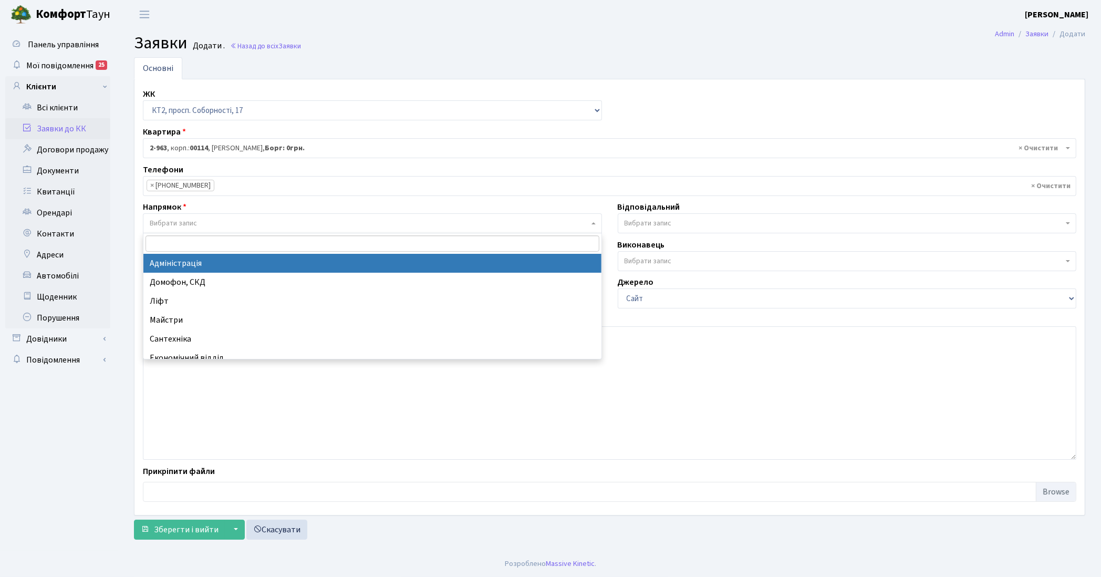
click at [233, 216] on span "Вибрати запис" at bounding box center [372, 223] width 459 height 20
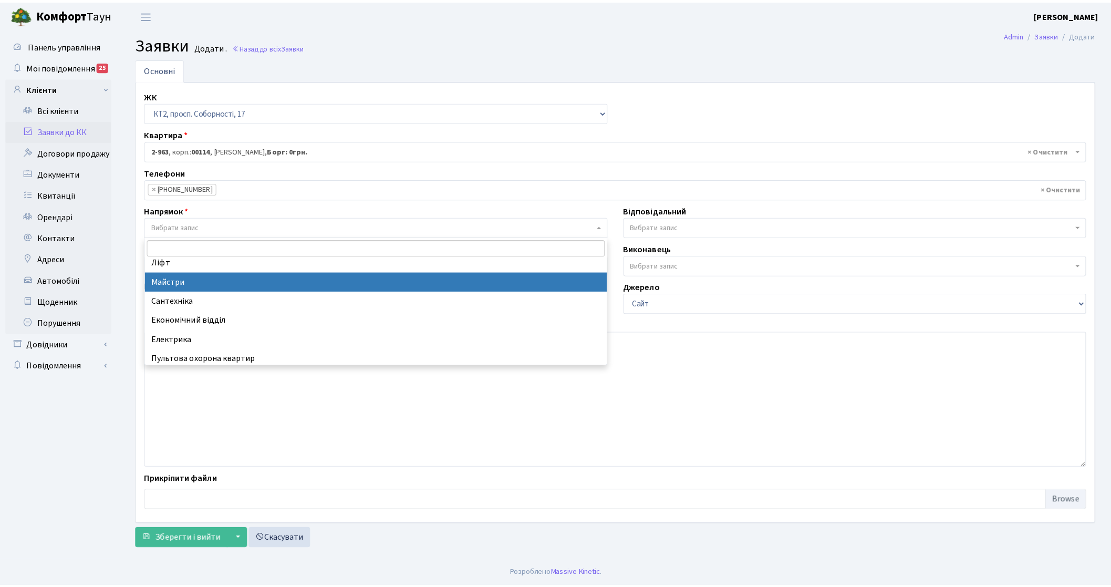
scroll to position [66, 0]
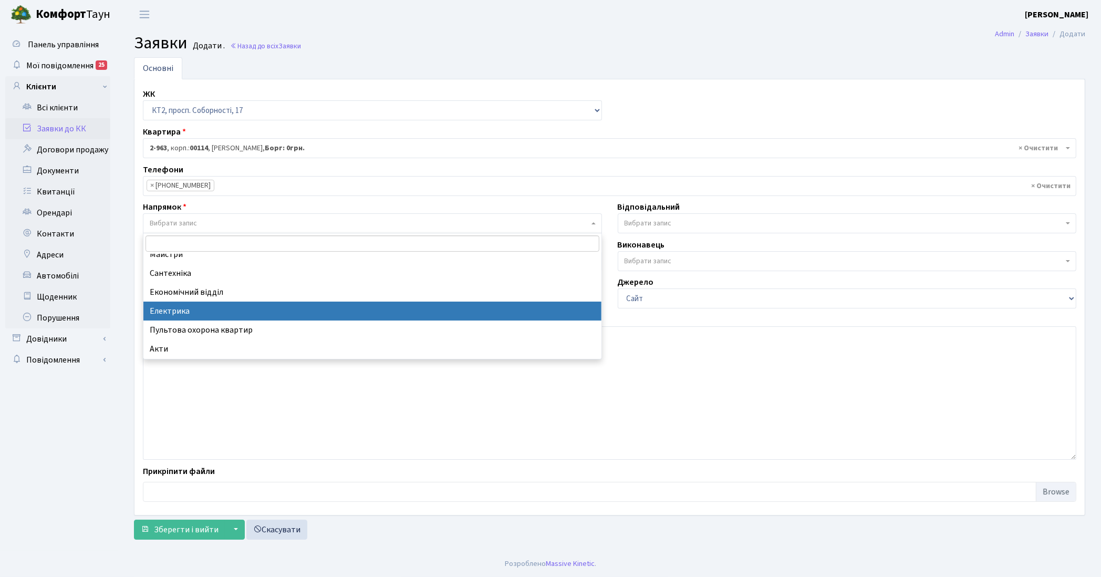
select select "3"
select select
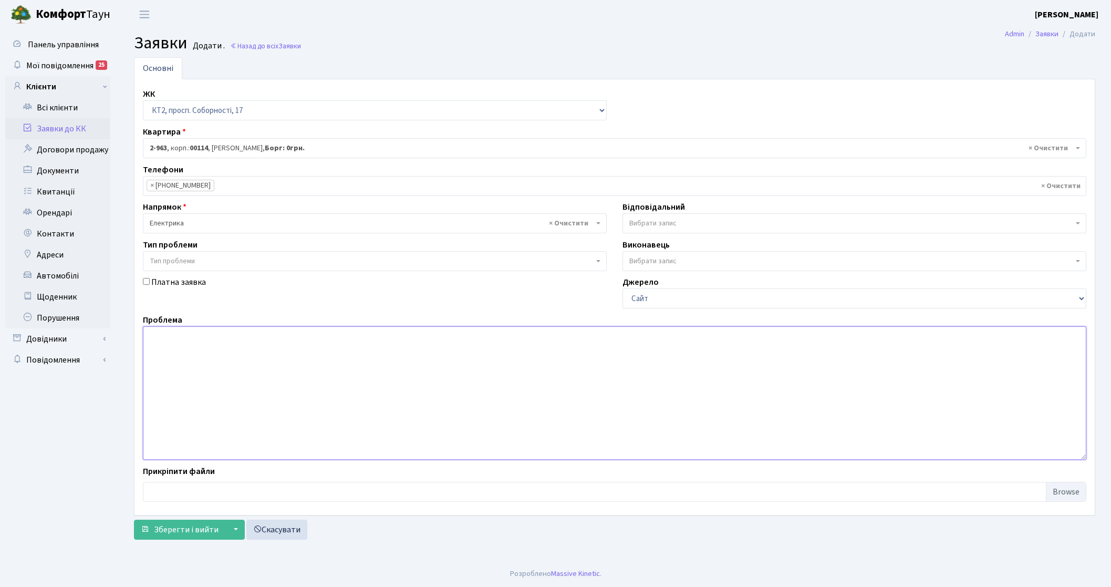
click at [258, 365] on textarea at bounding box center [614, 392] width 943 height 133
type textarea "перевірити чи є сторонне підключення до електролічильника"
click at [651, 224] on span "Вибрати запис" at bounding box center [652, 223] width 47 height 11
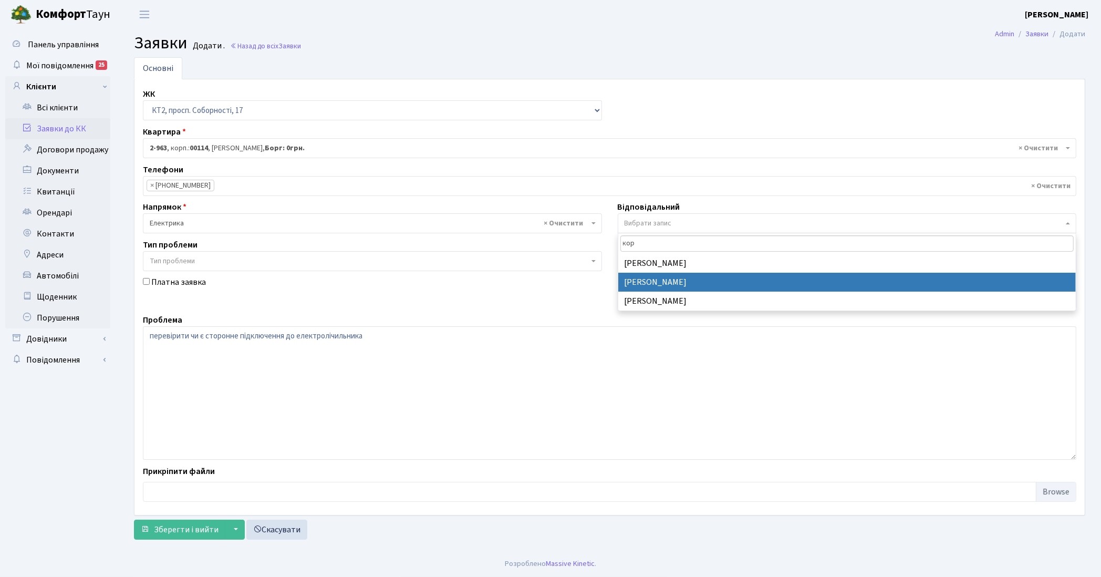
type input "кор"
select select "22"
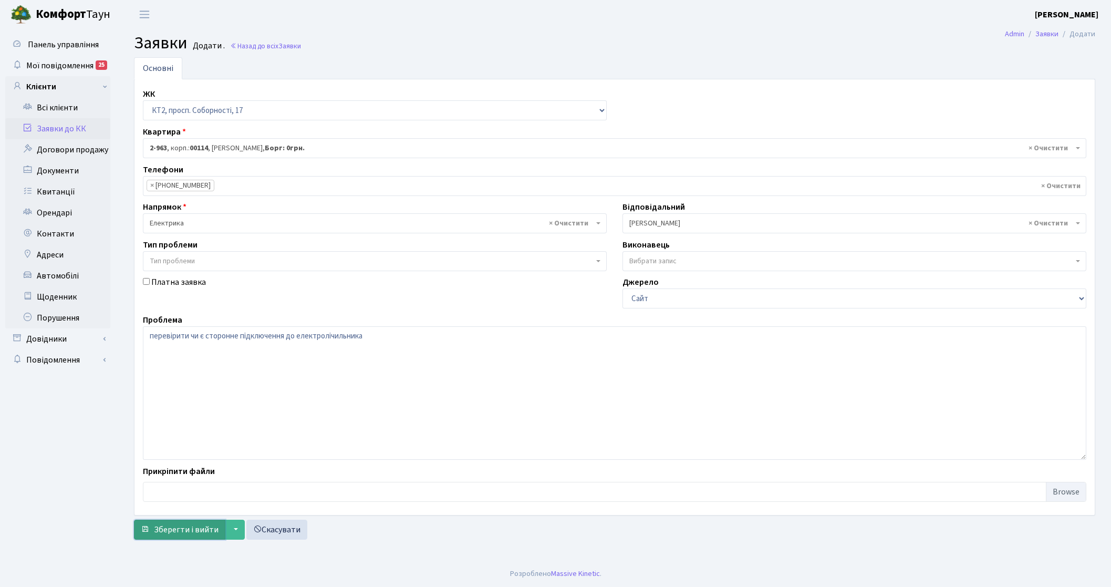
click at [182, 537] on button "Зберегти і вийти" at bounding box center [179, 529] width 91 height 20
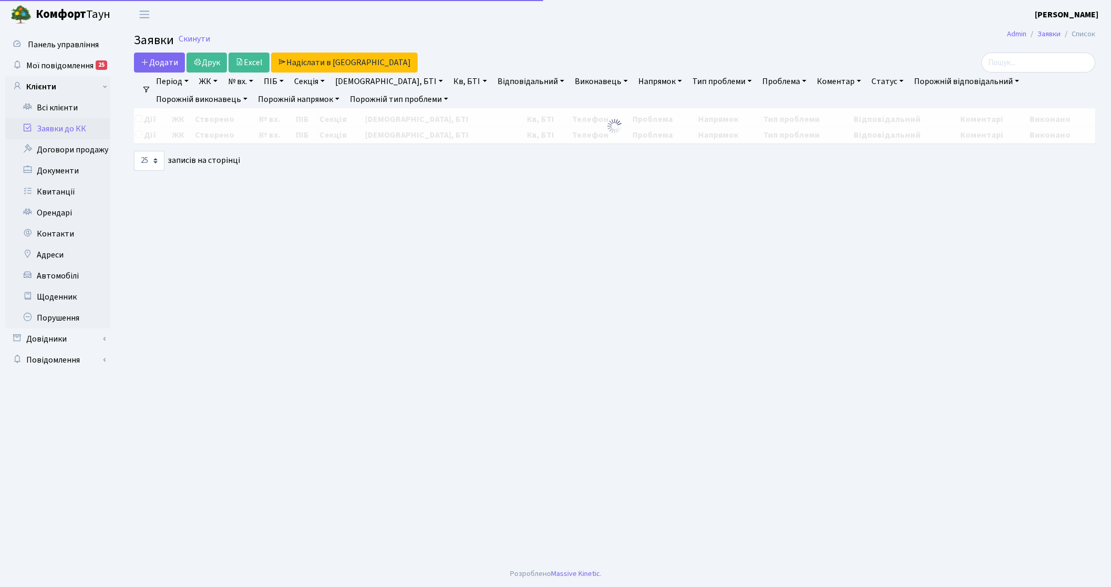
select select "25"
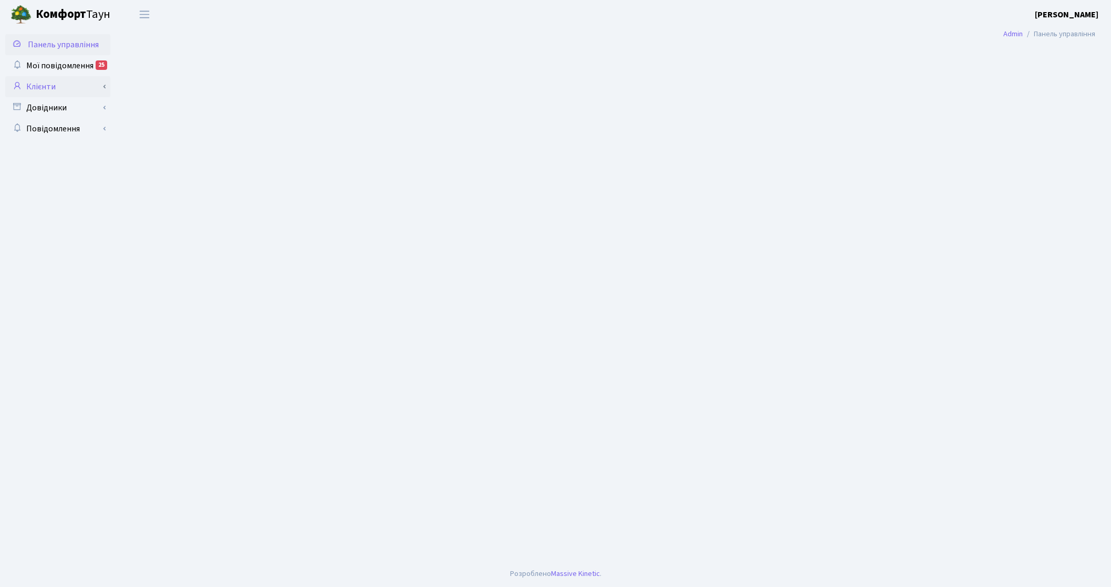
click at [45, 90] on link "Клієнти" at bounding box center [57, 86] width 105 height 21
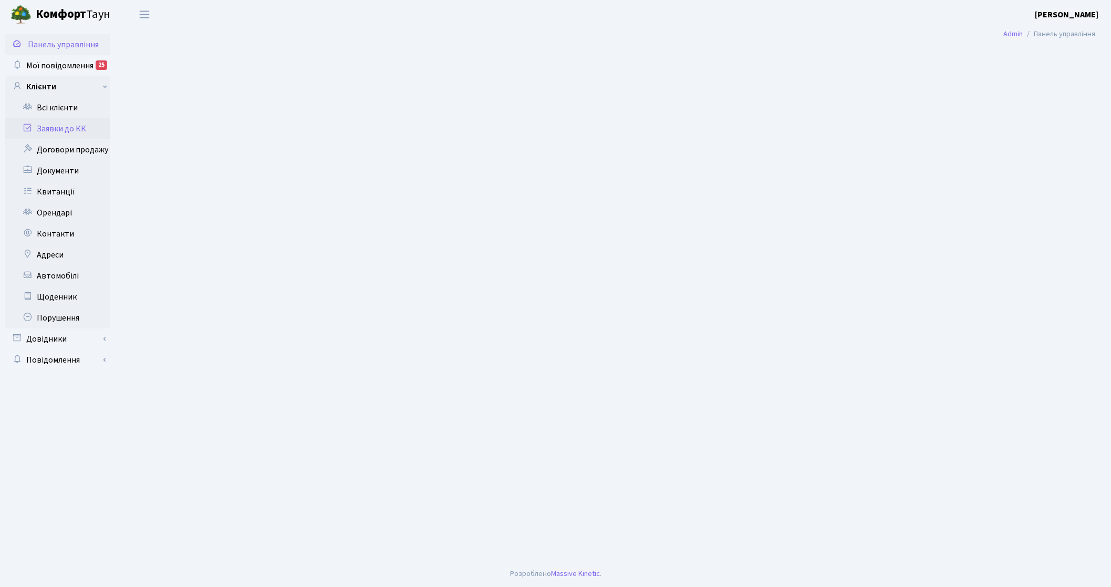
click at [84, 124] on link "Заявки до КК" at bounding box center [57, 128] width 105 height 21
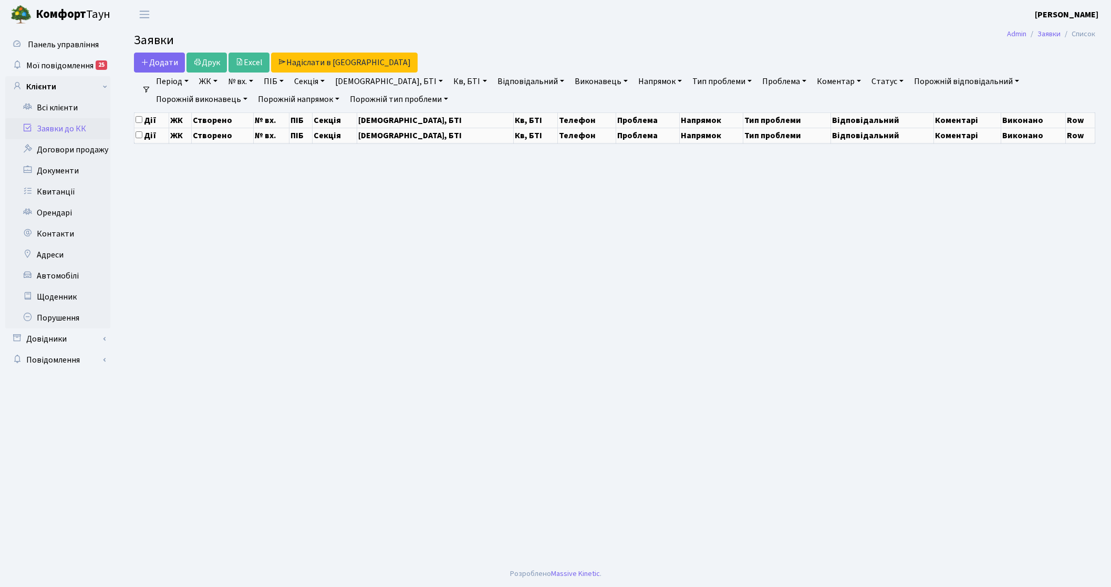
select select "25"
